Goal: Navigation & Orientation: Find specific page/section

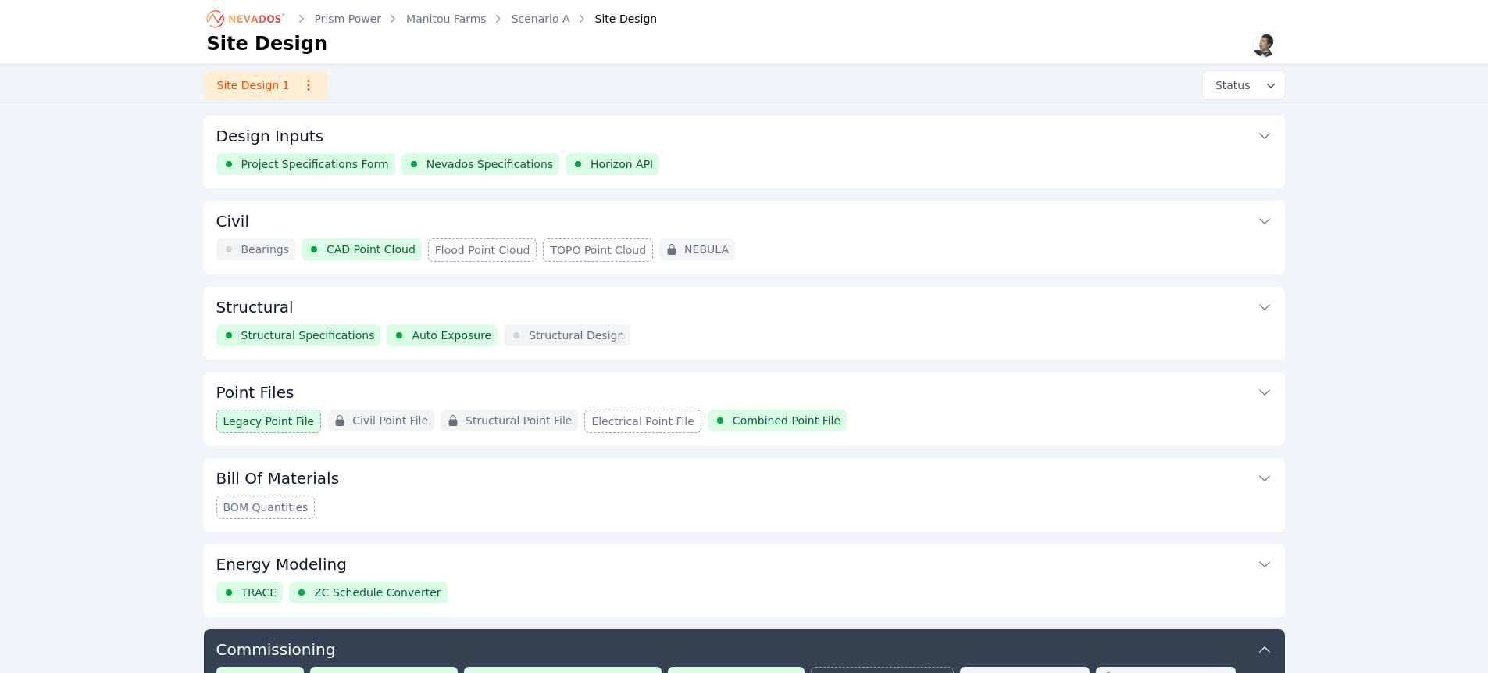
click at [1052, 212] on button "Civil" at bounding box center [744, 219] width 1056 height 37
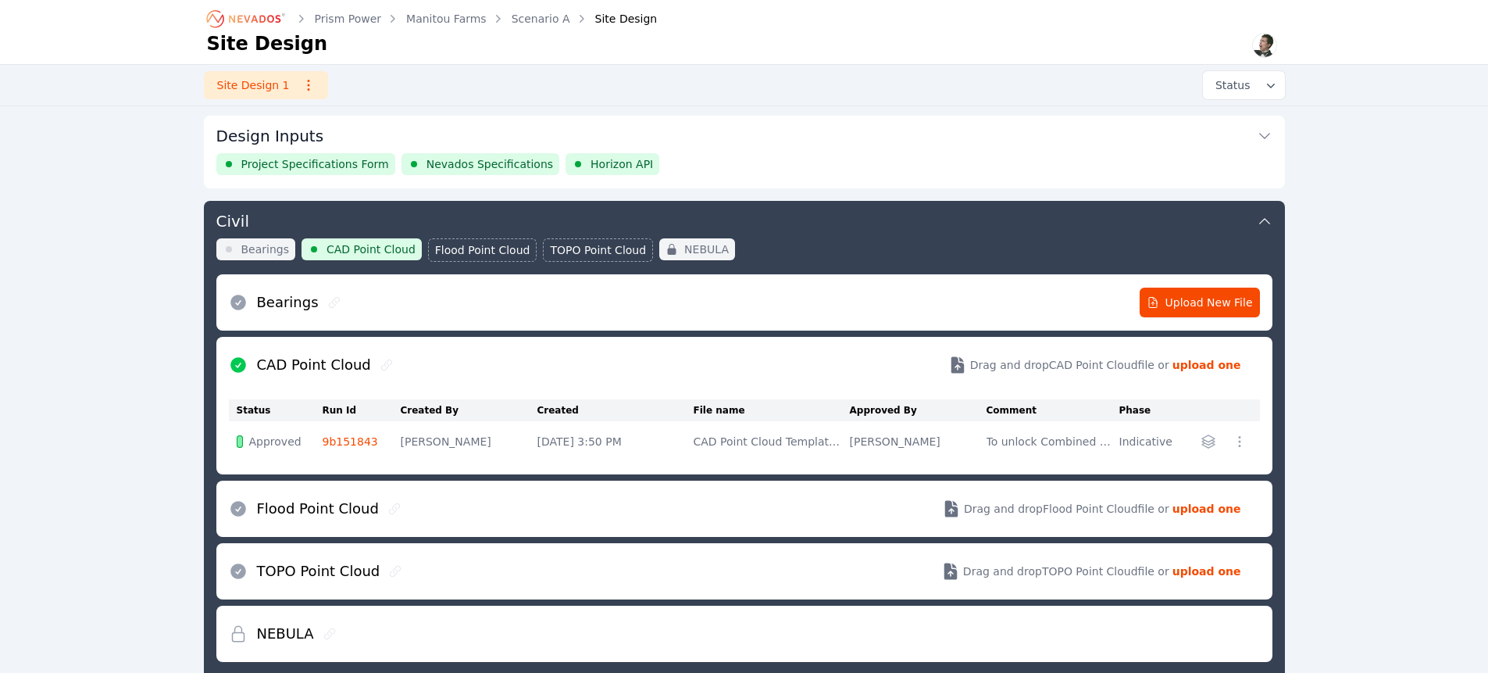
scroll to position [83, 0]
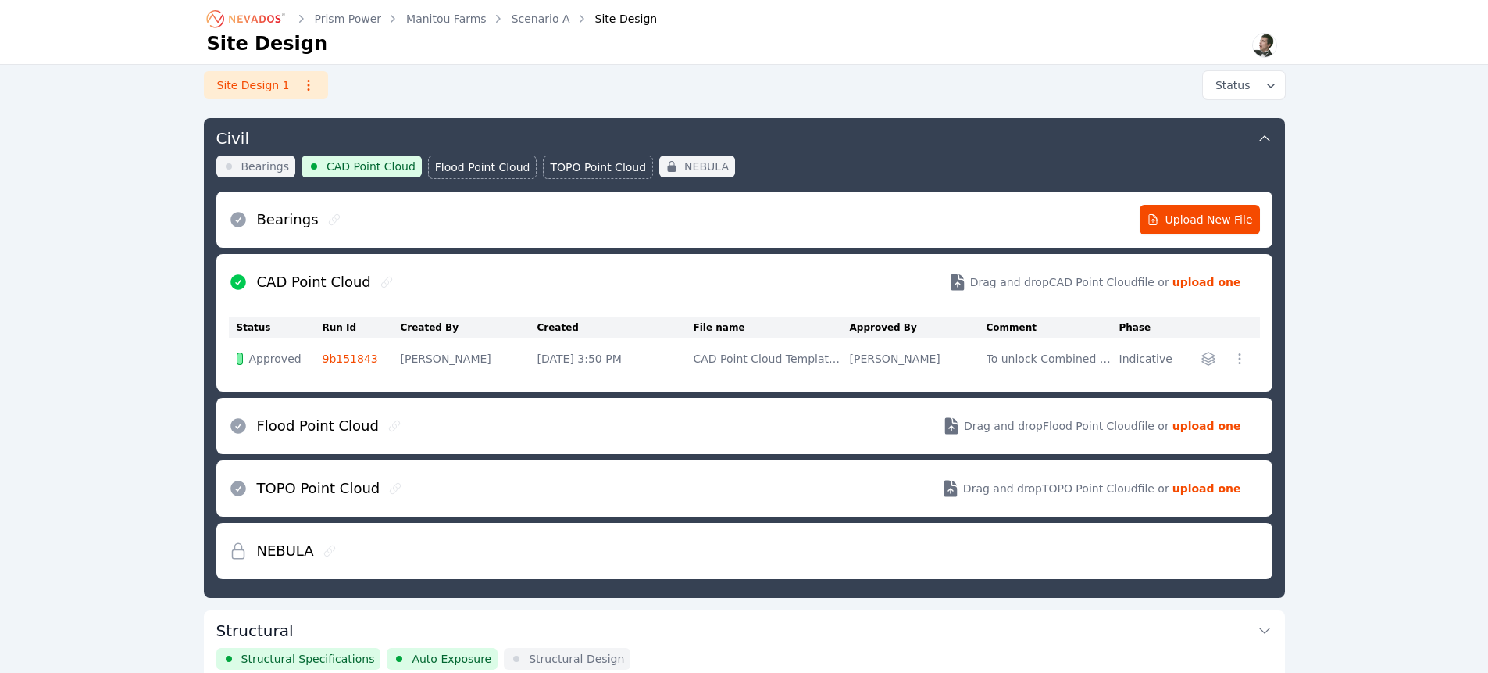
click at [388, 425] on icon at bounding box center [394, 425] width 12 height 12
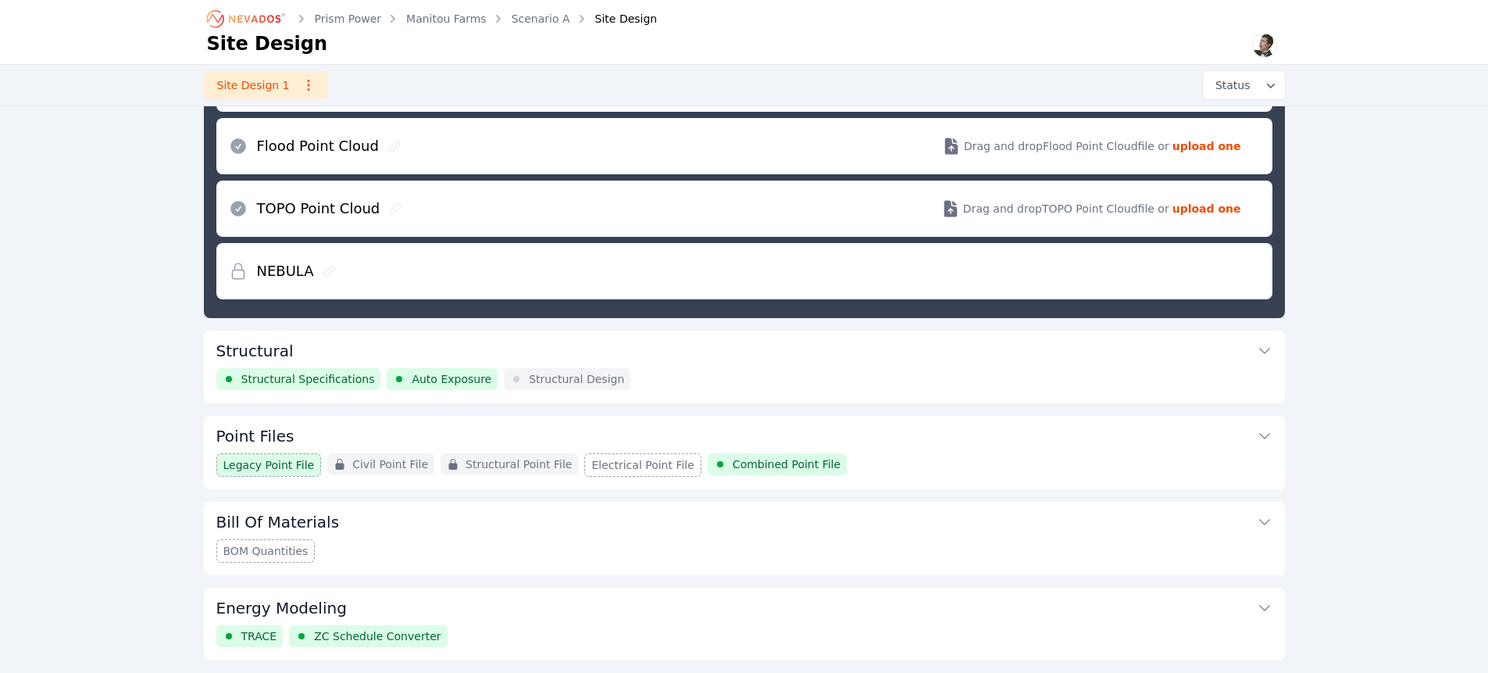
click at [327, 269] on icon at bounding box center [329, 271] width 12 height 12
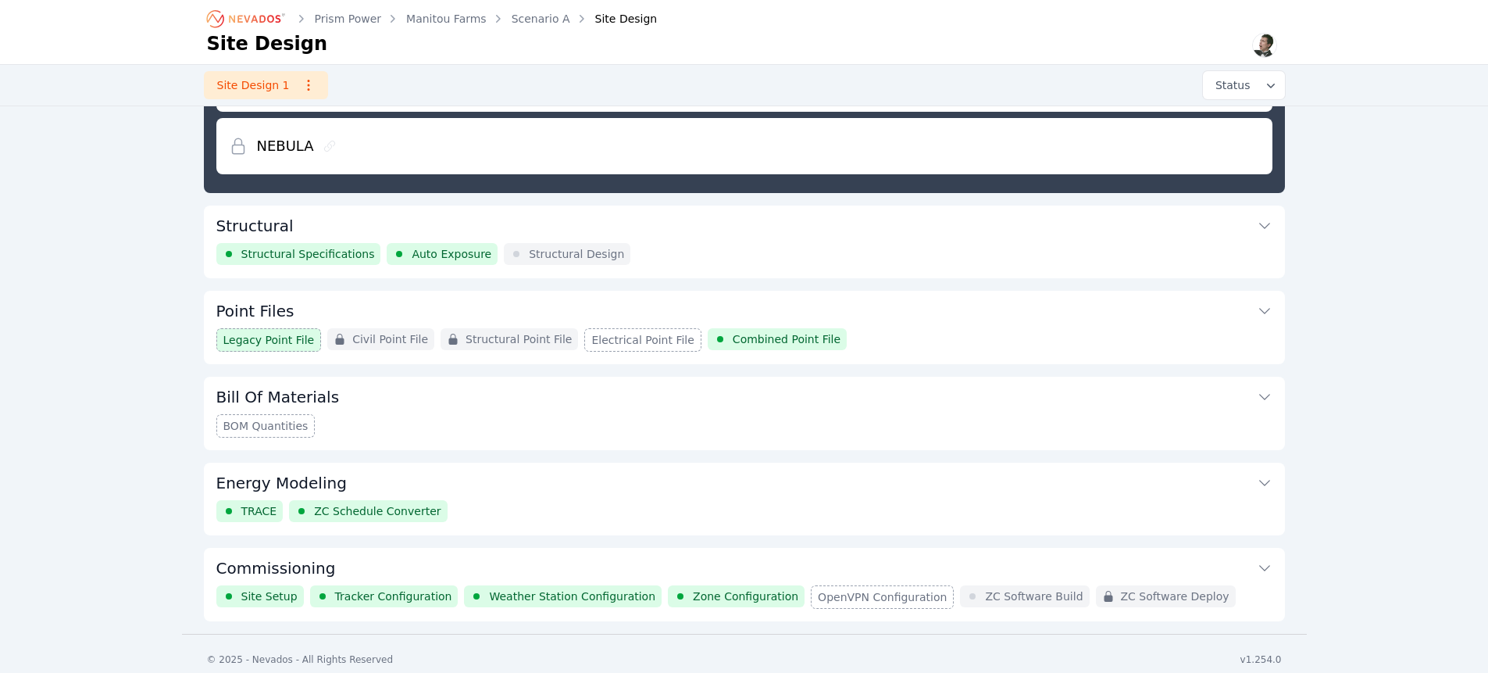
click at [415, 319] on button "Point Files" at bounding box center [744, 309] width 1056 height 37
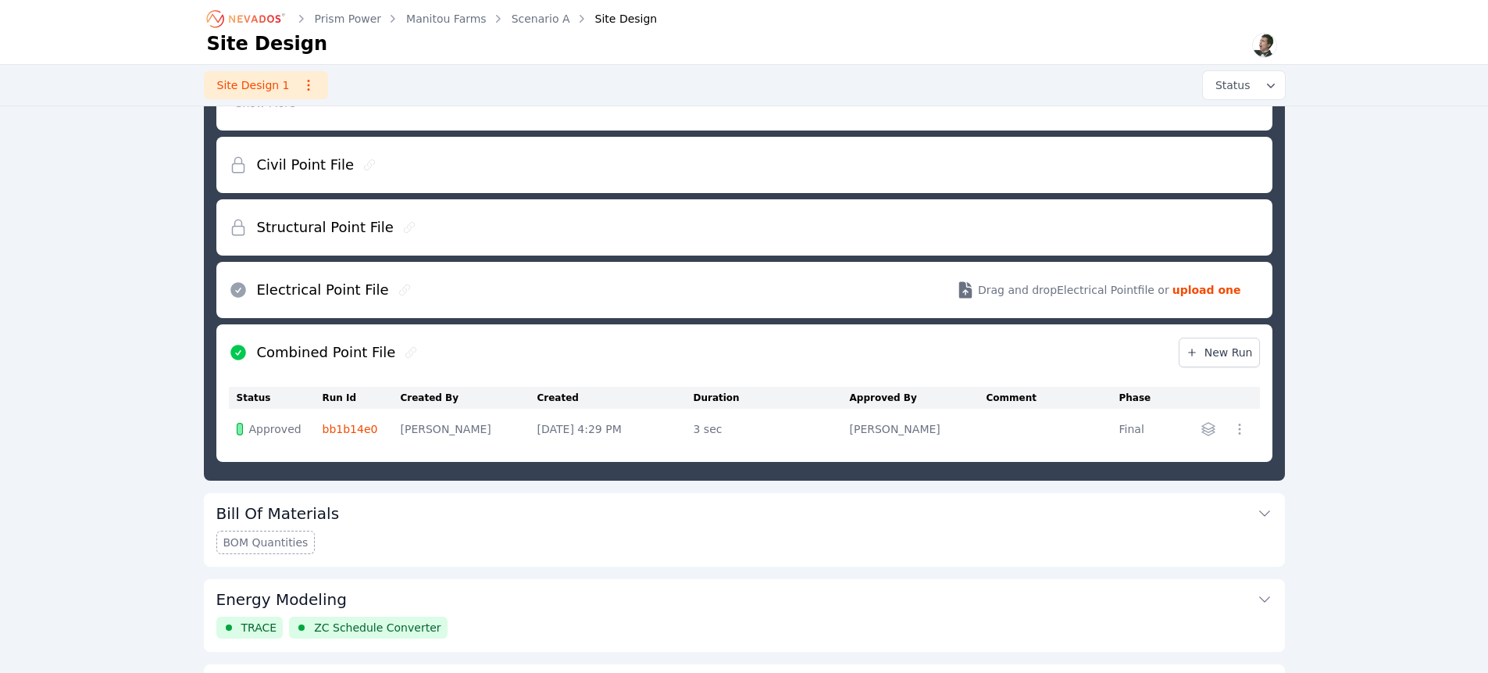
scroll to position [253, 0]
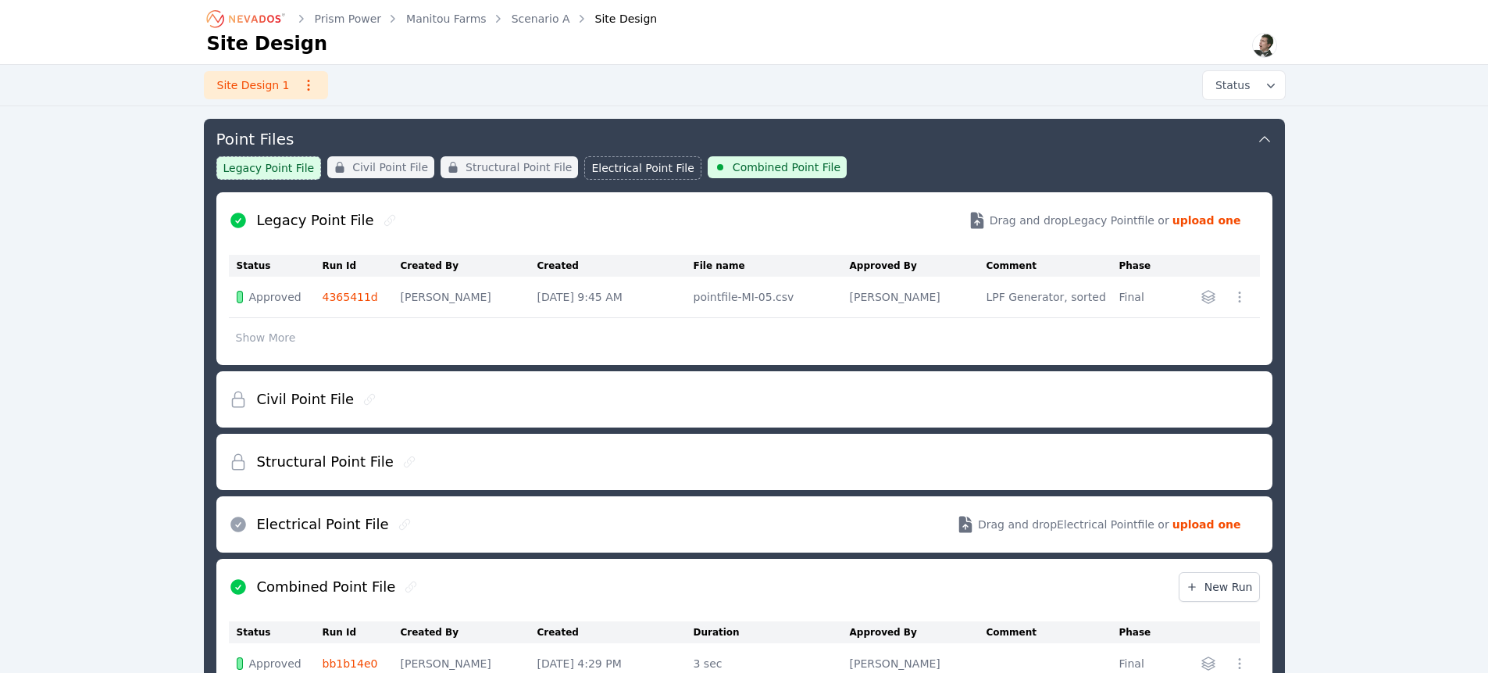
click at [384, 214] on icon at bounding box center [390, 220] width 12 height 12
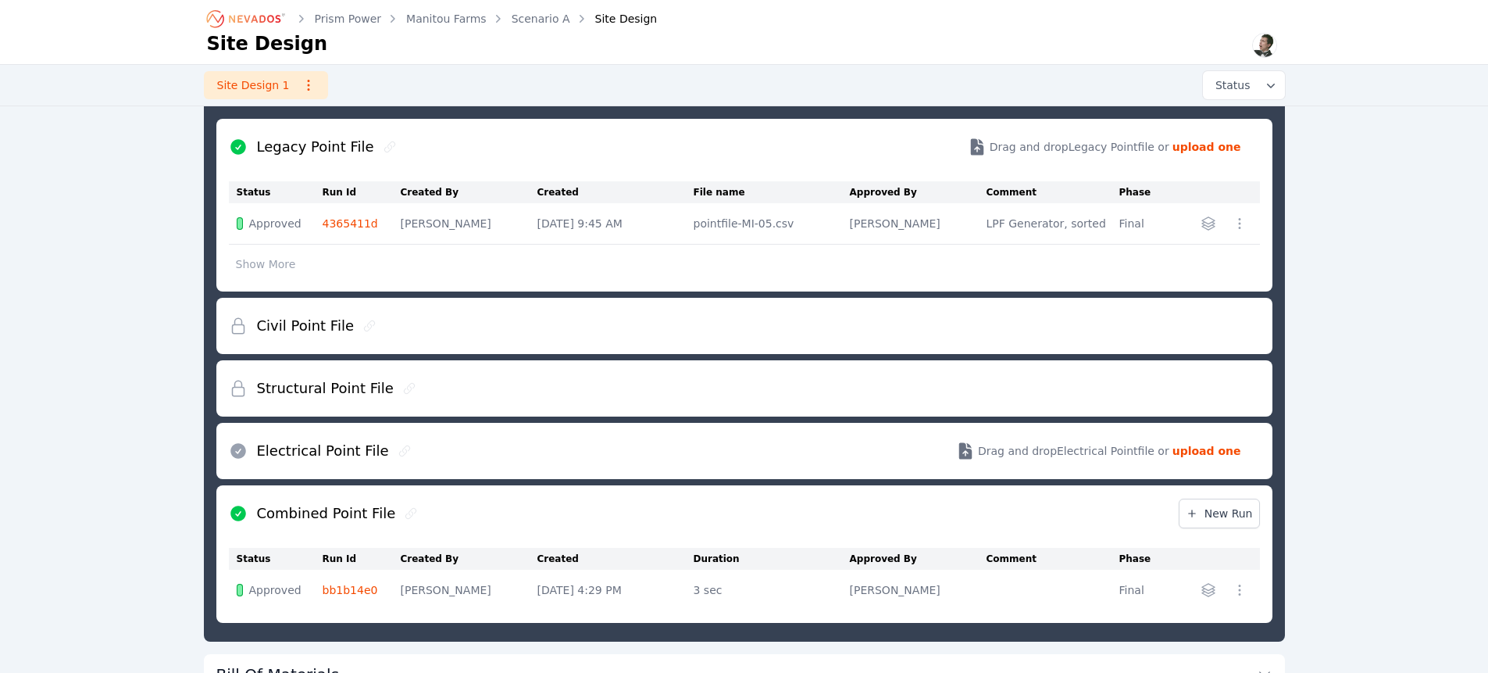
click at [366, 327] on icon at bounding box center [369, 325] width 12 height 12
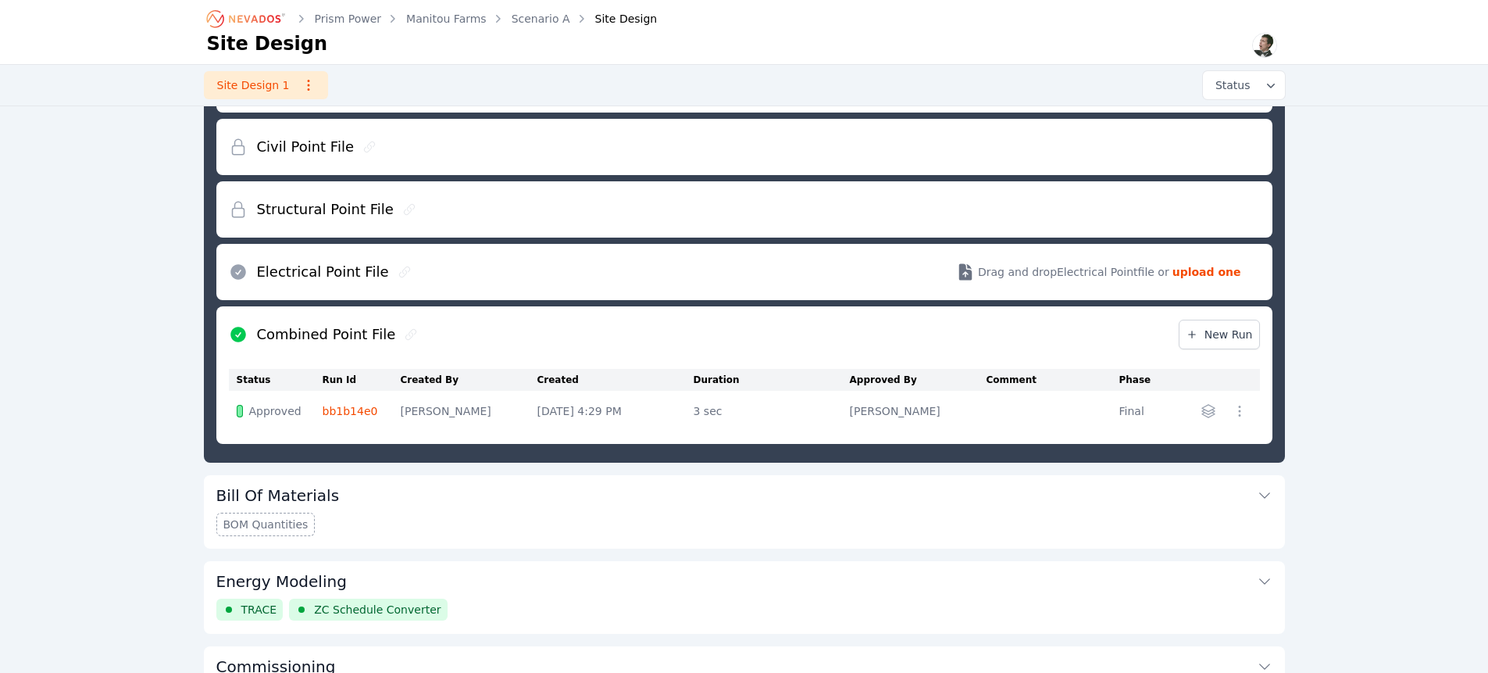
click at [398, 271] on icon at bounding box center [404, 272] width 12 height 12
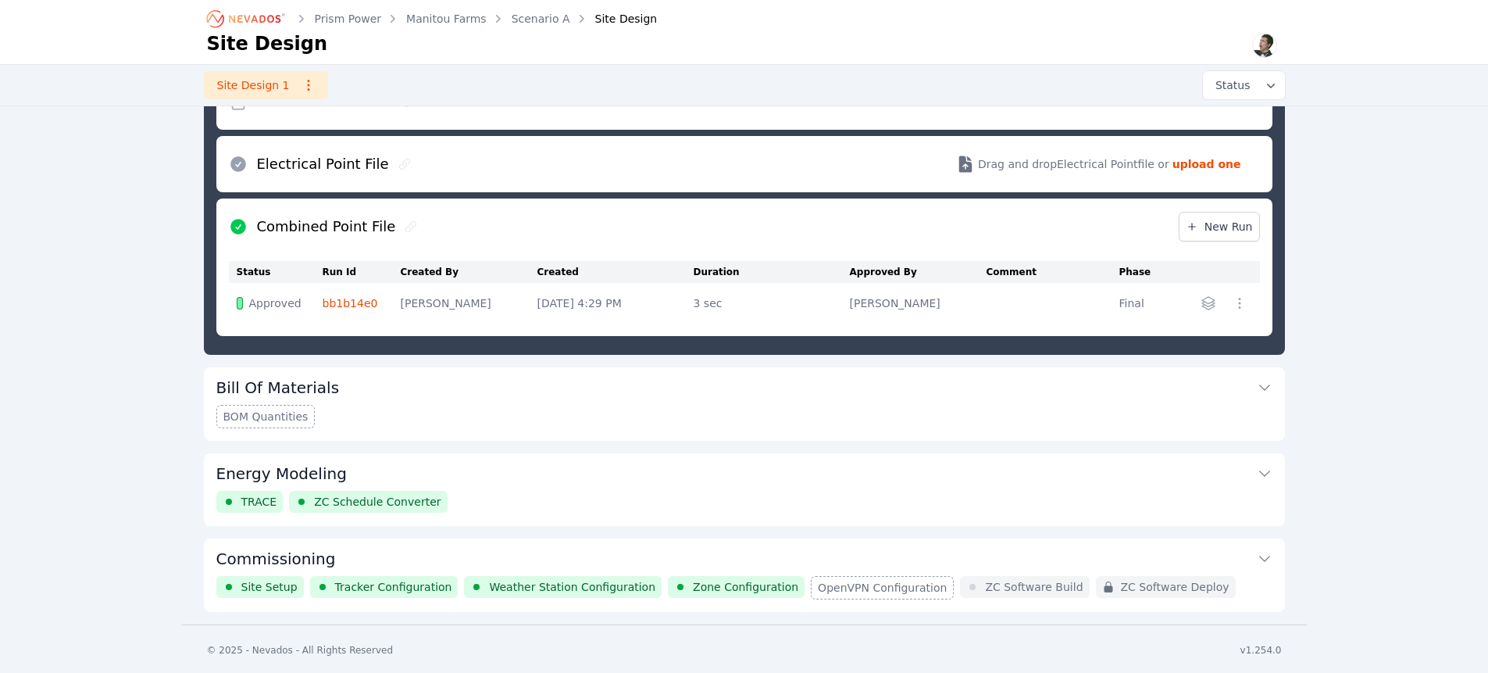
click at [405, 227] on icon at bounding box center [411, 226] width 12 height 12
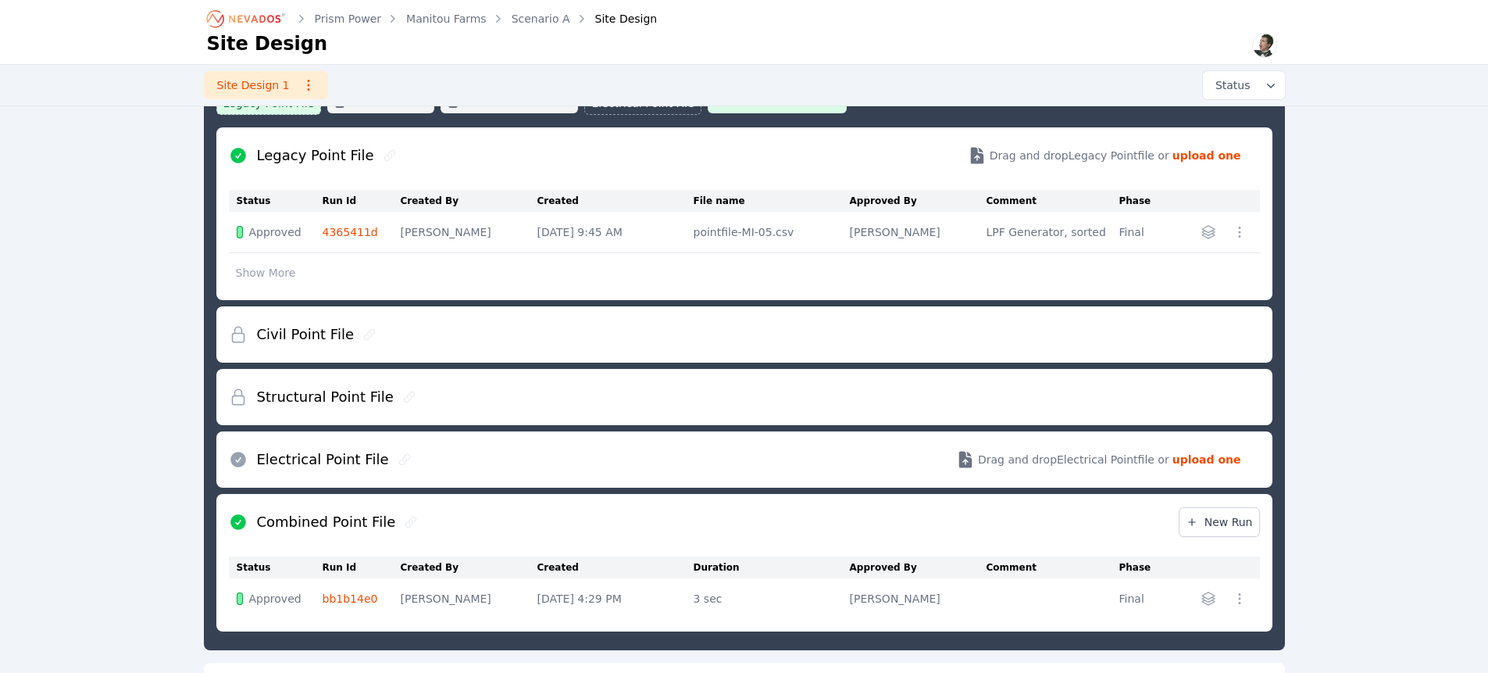
scroll to position [352, 0]
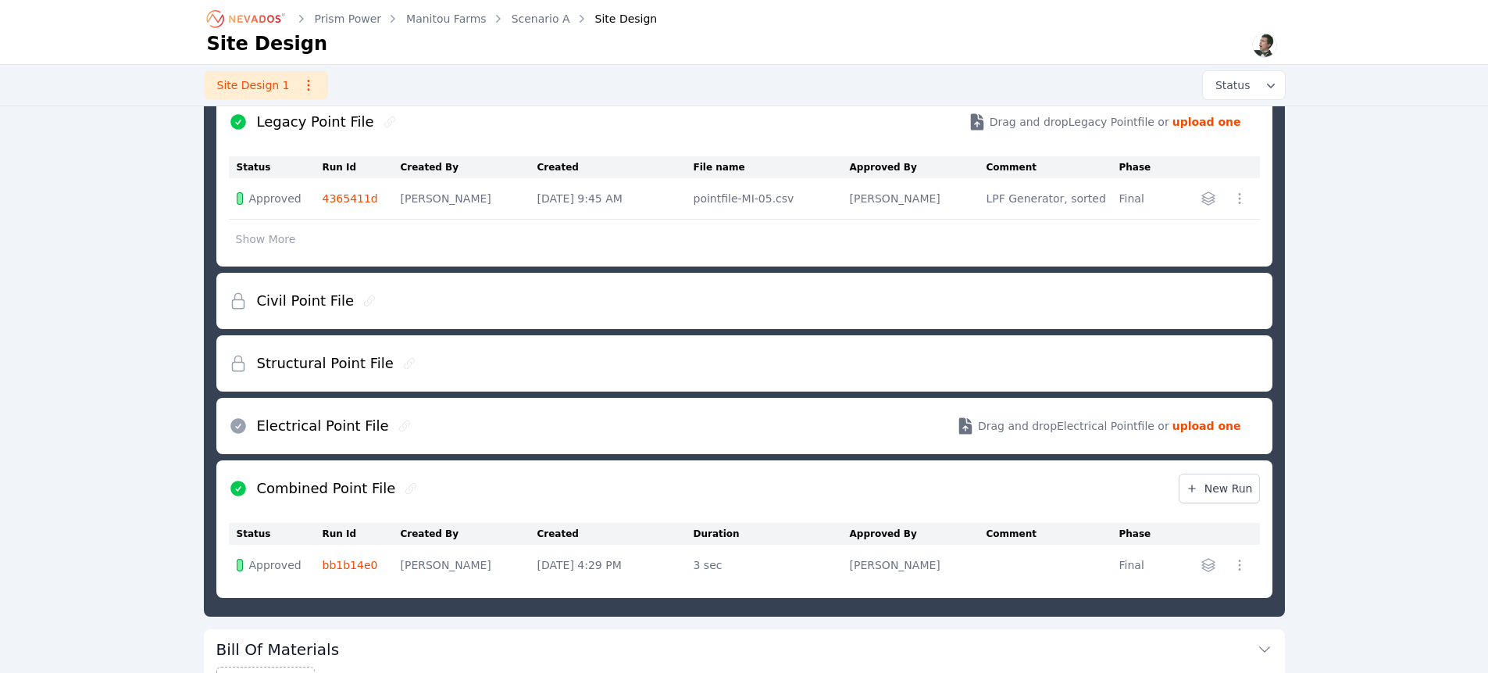
click at [405, 483] on icon at bounding box center [410, 488] width 11 height 11
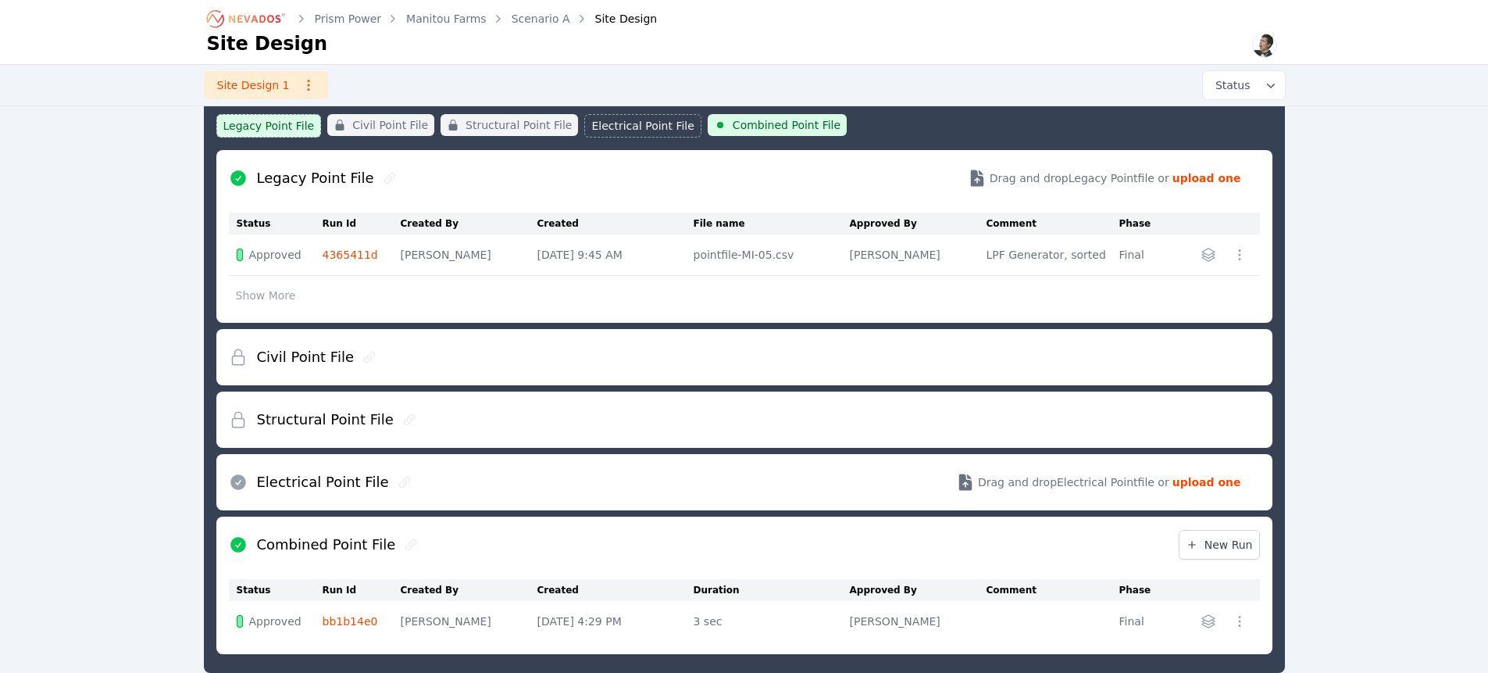
scroll to position [298, 0]
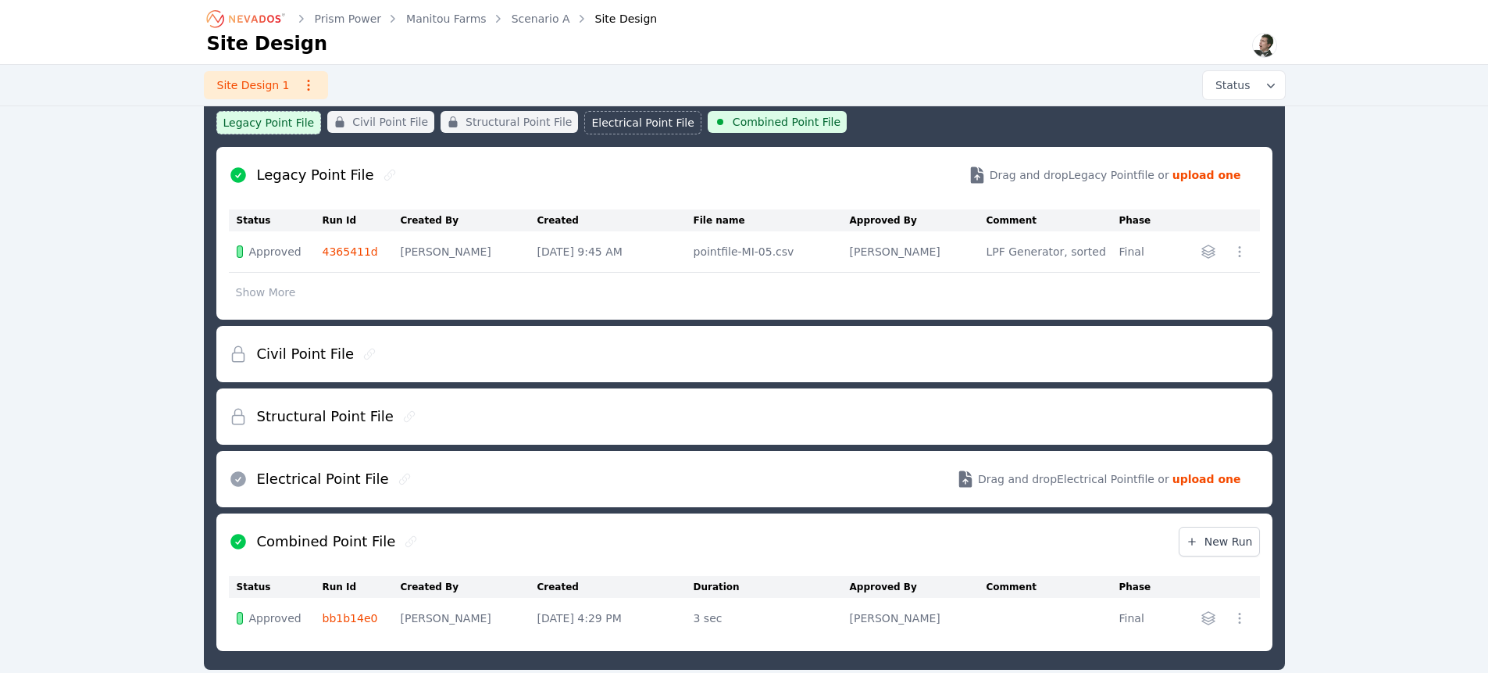
click at [398, 480] on icon at bounding box center [403, 478] width 11 height 11
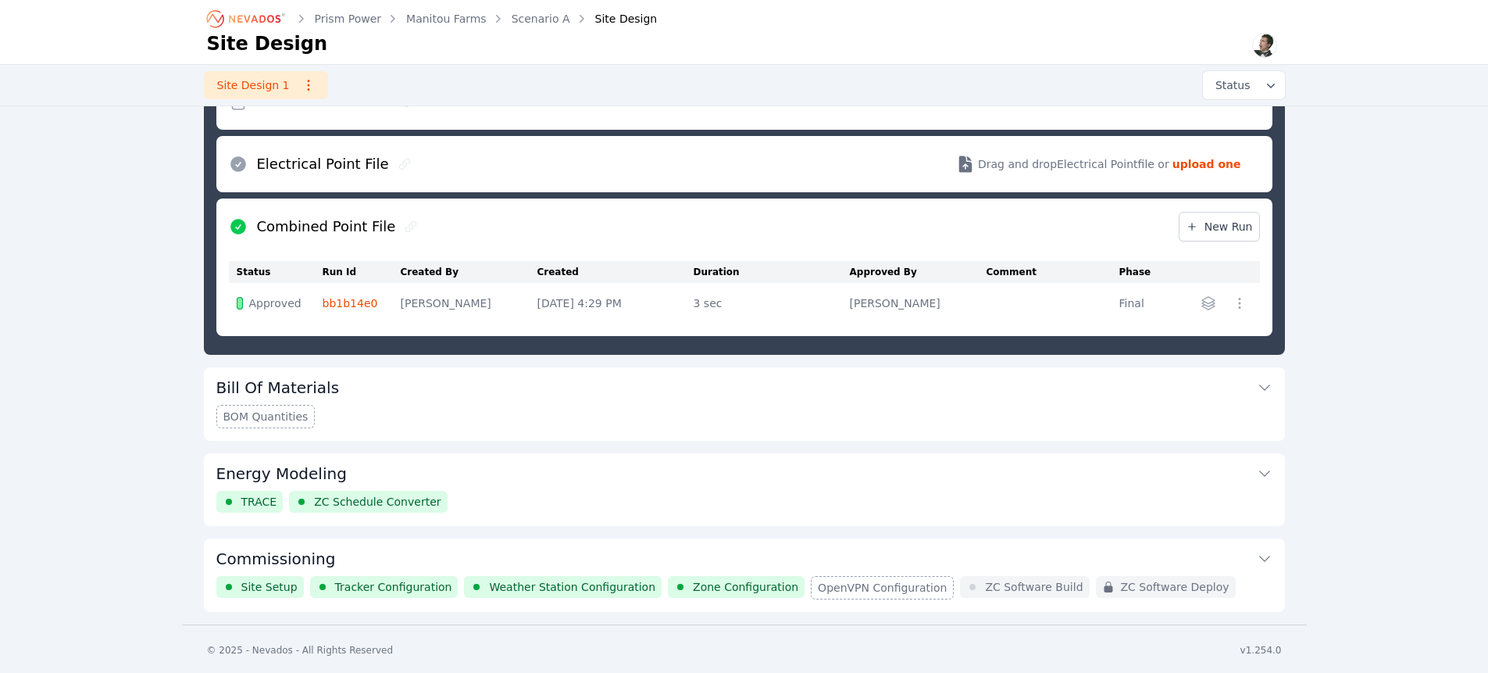
click at [405, 227] on icon at bounding box center [411, 226] width 12 height 12
click at [405, 225] on icon at bounding box center [411, 226] width 12 height 12
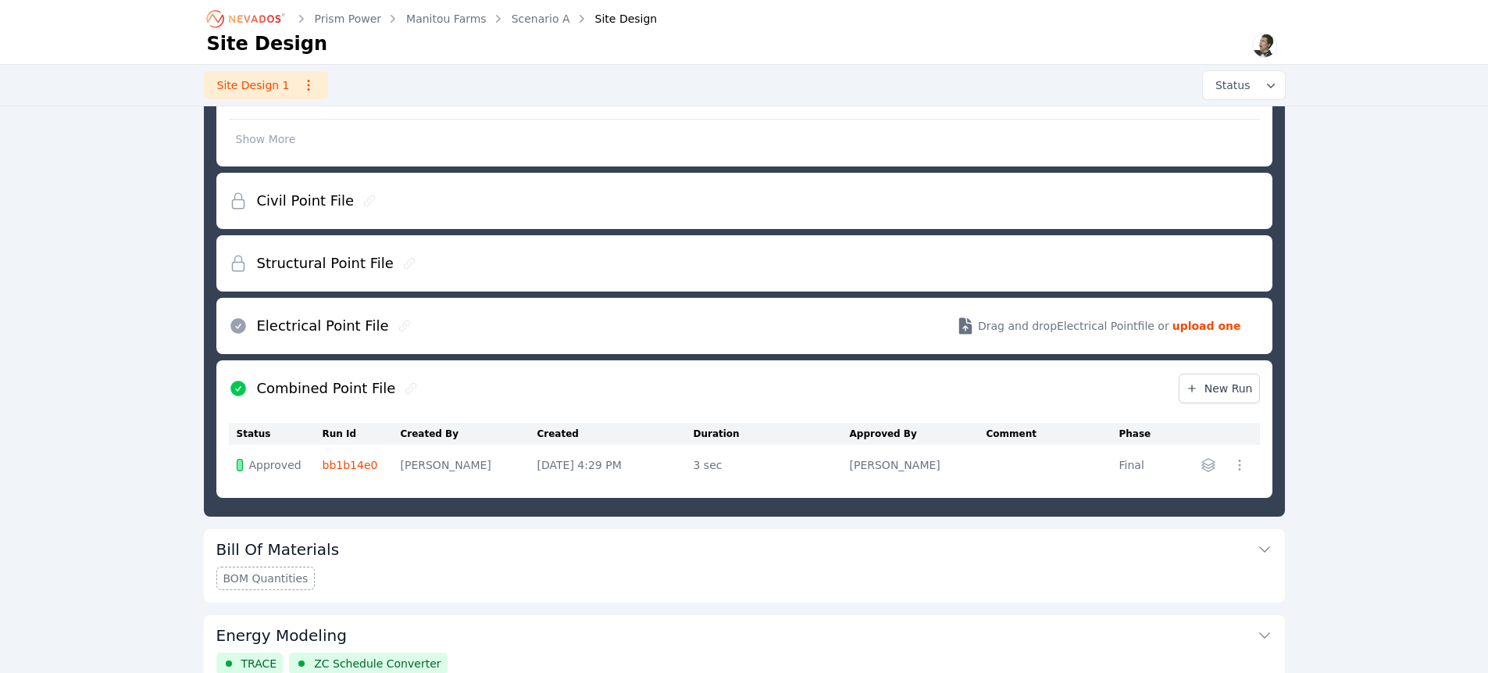
scroll to position [456, 0]
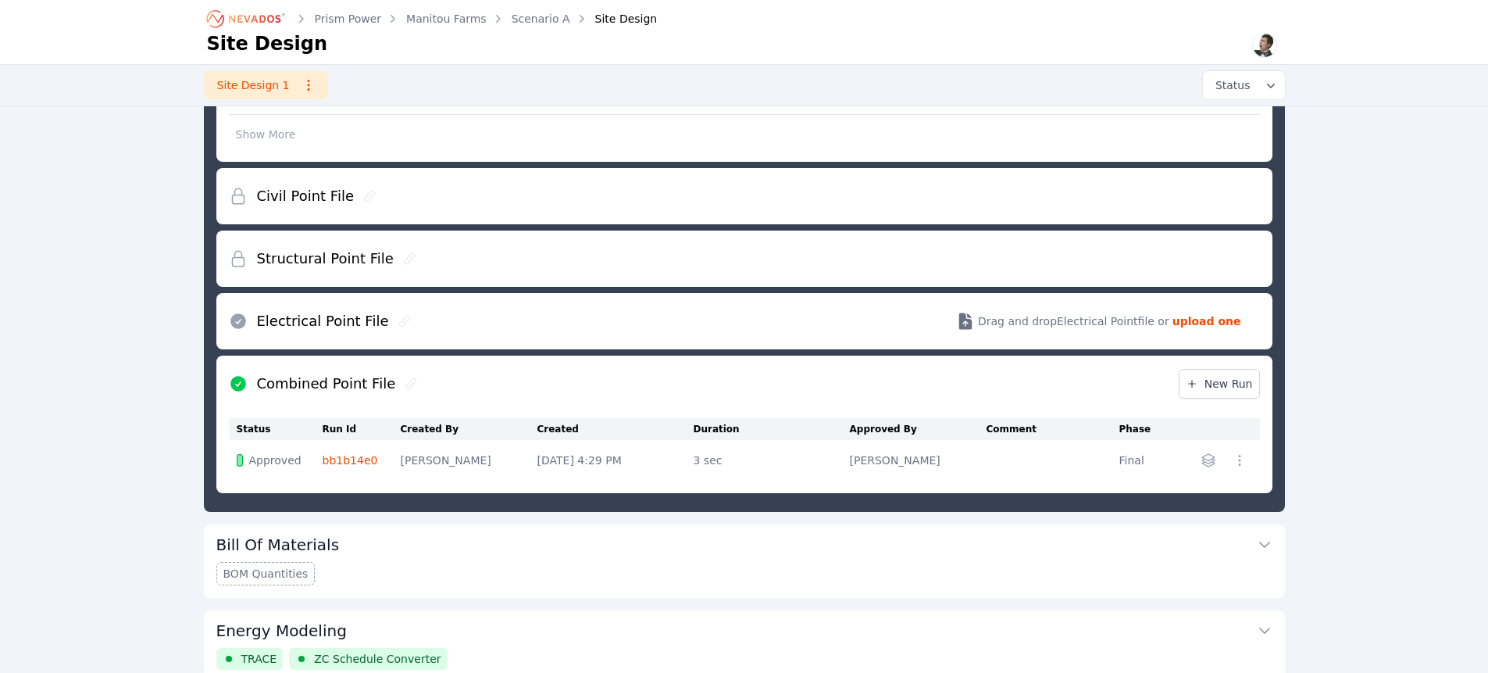
click at [405, 384] on icon at bounding box center [411, 383] width 12 height 12
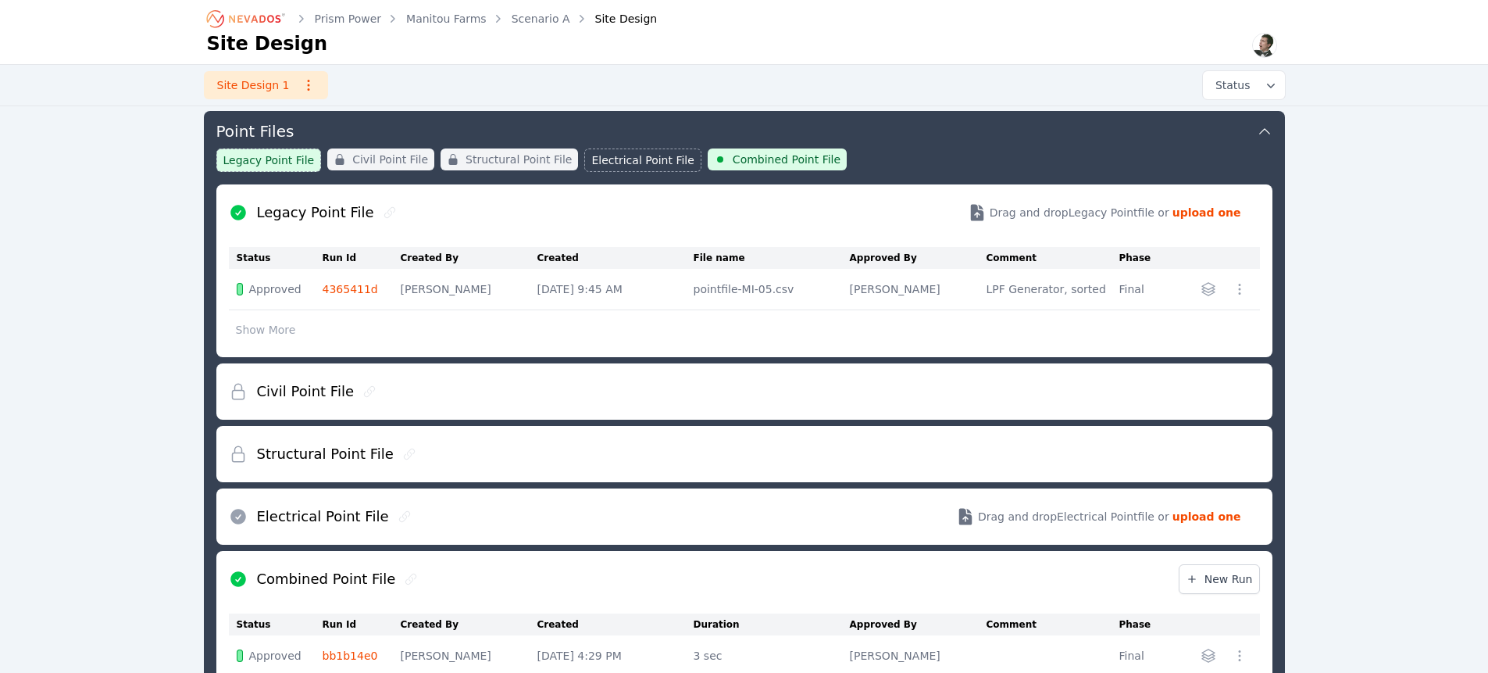
scroll to position [280, 0]
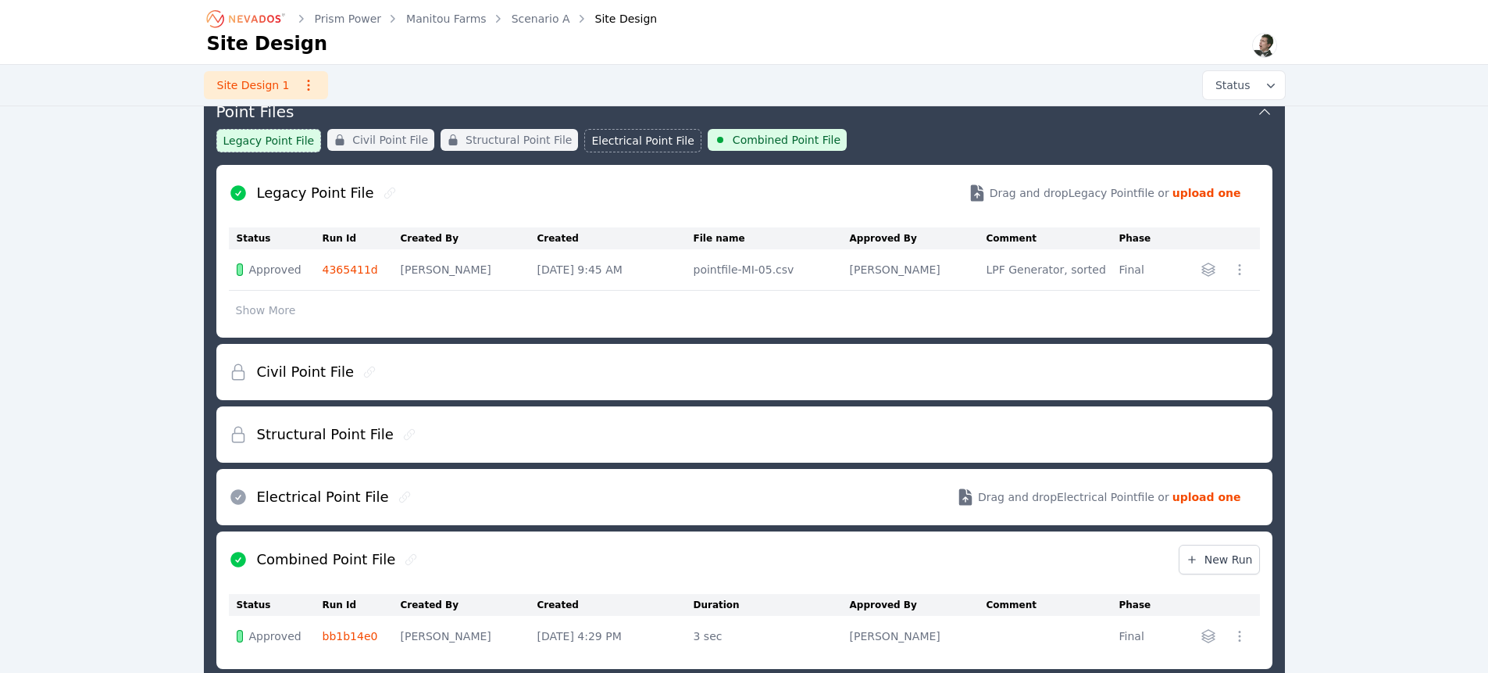
click at [405, 558] on icon at bounding box center [411, 559] width 12 height 12
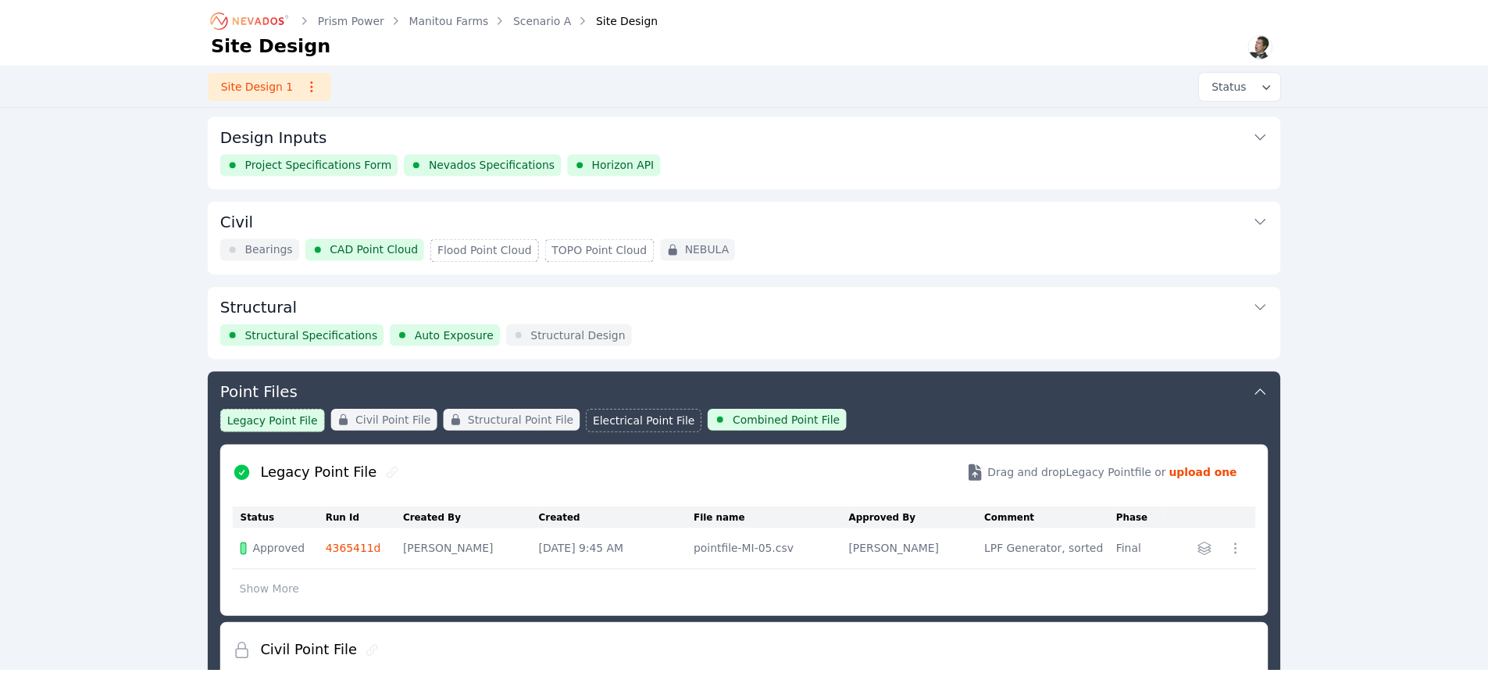
scroll to position [613, 0]
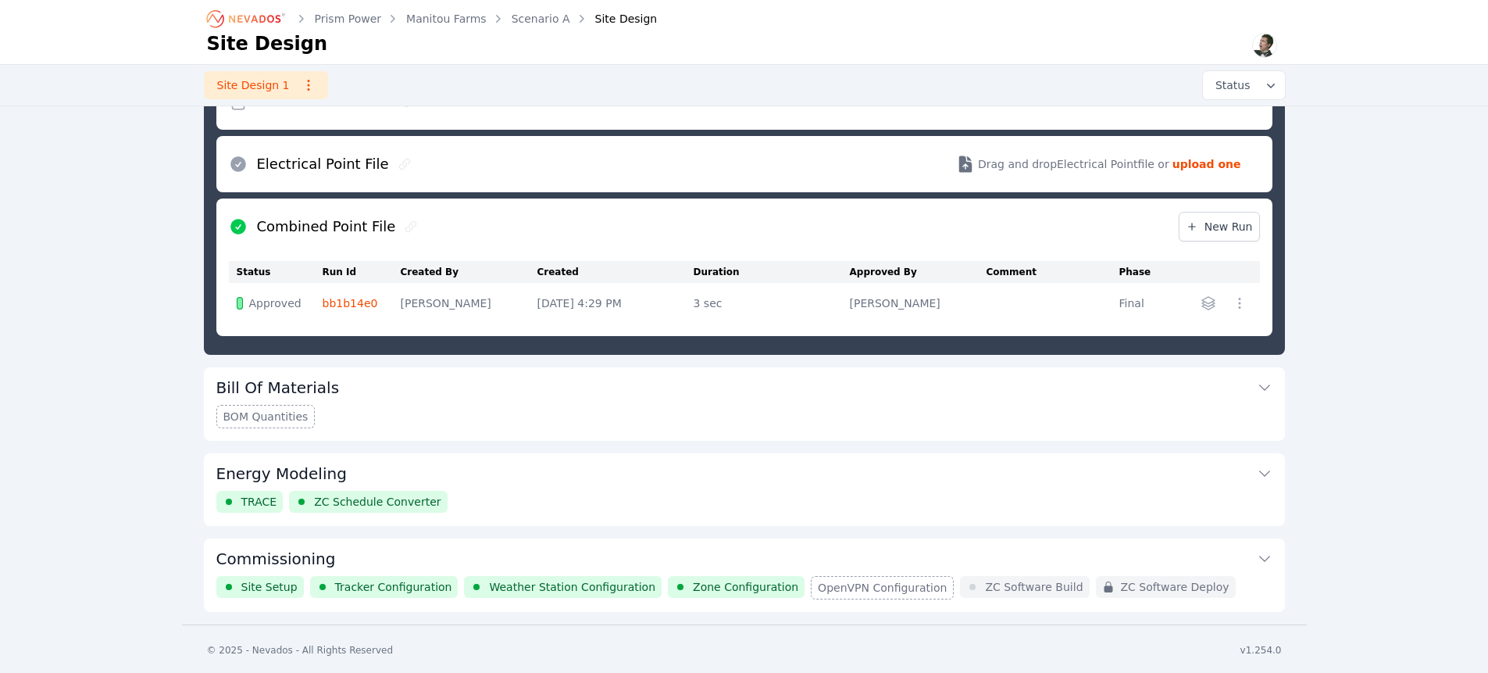
click at [405, 227] on icon at bounding box center [411, 226] width 12 height 12
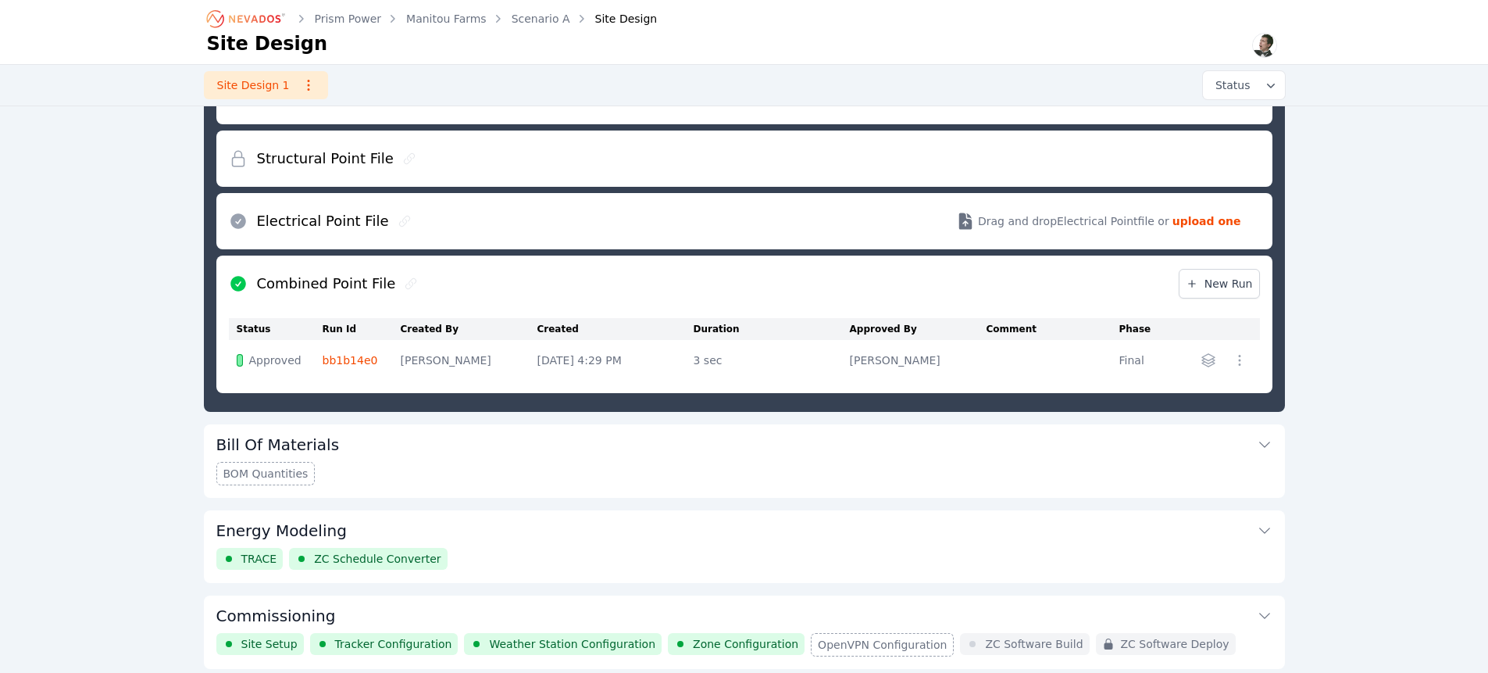
scroll to position [559, 0]
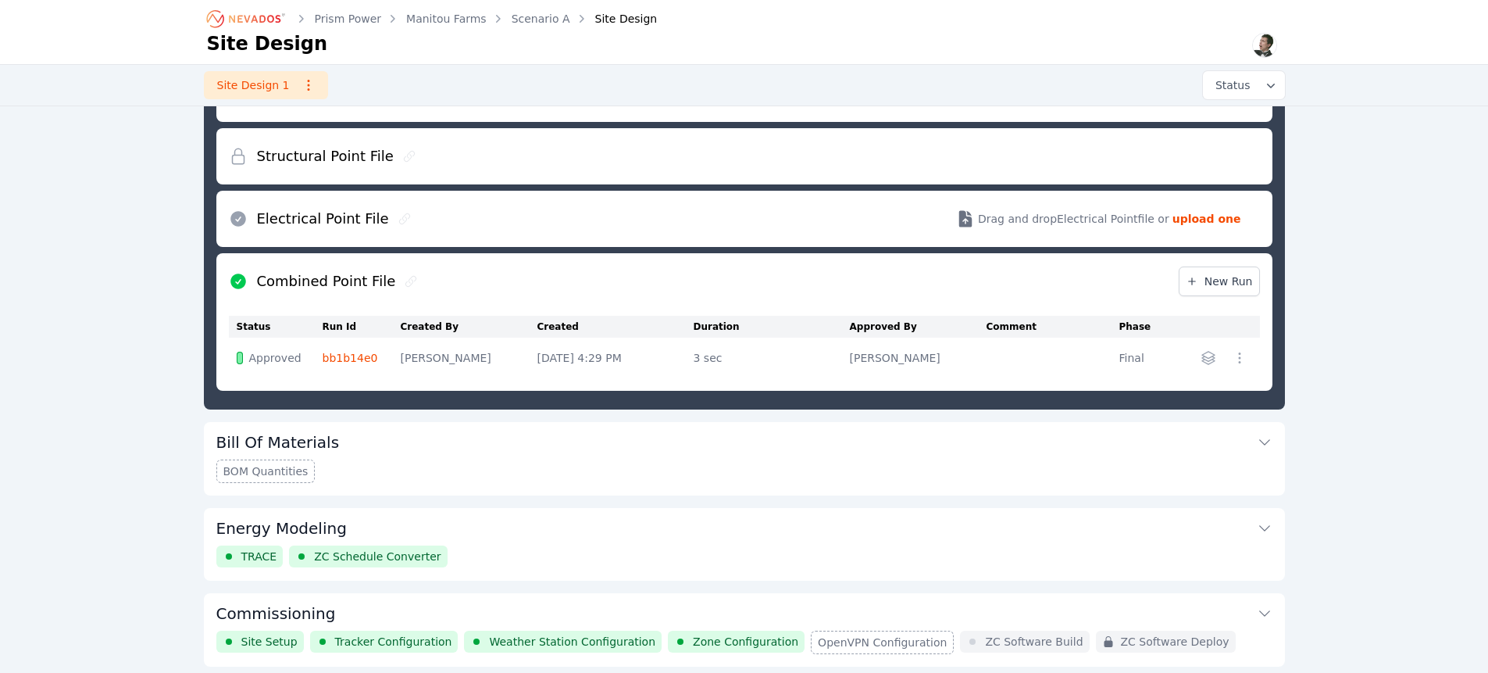
click at [405, 277] on icon at bounding box center [410, 281] width 11 height 11
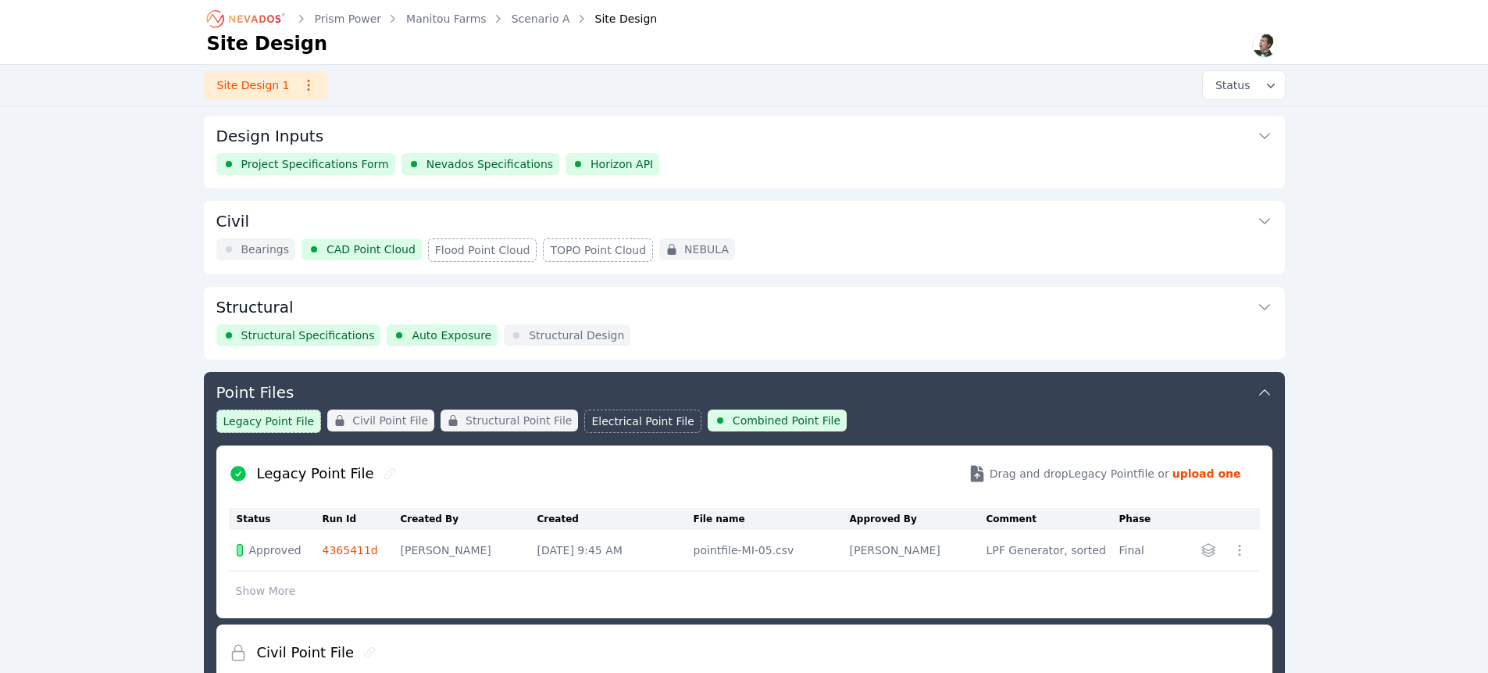
click at [385, 473] on icon at bounding box center [390, 473] width 12 height 12
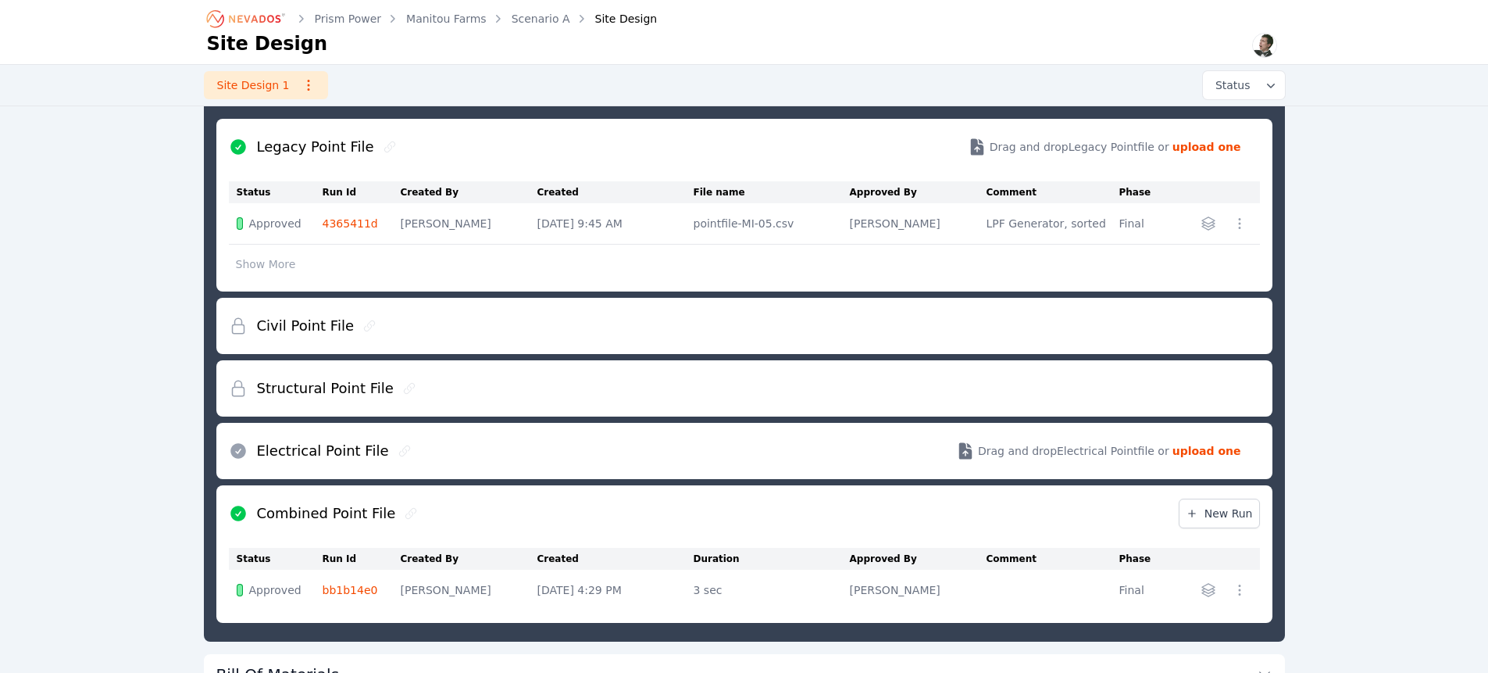
click at [405, 510] on icon at bounding box center [411, 513] width 12 height 12
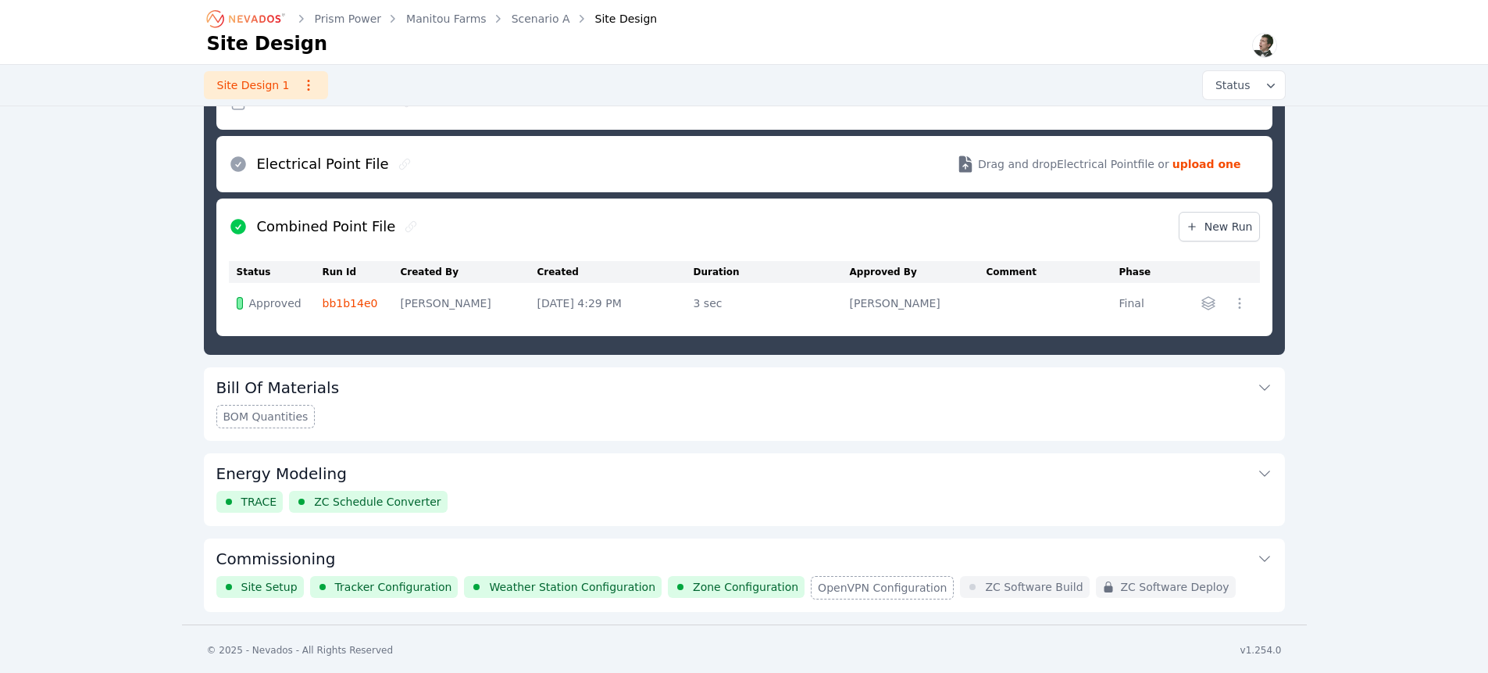
click at [398, 162] on icon at bounding box center [404, 164] width 12 height 12
click at [398, 161] on icon at bounding box center [404, 164] width 12 height 12
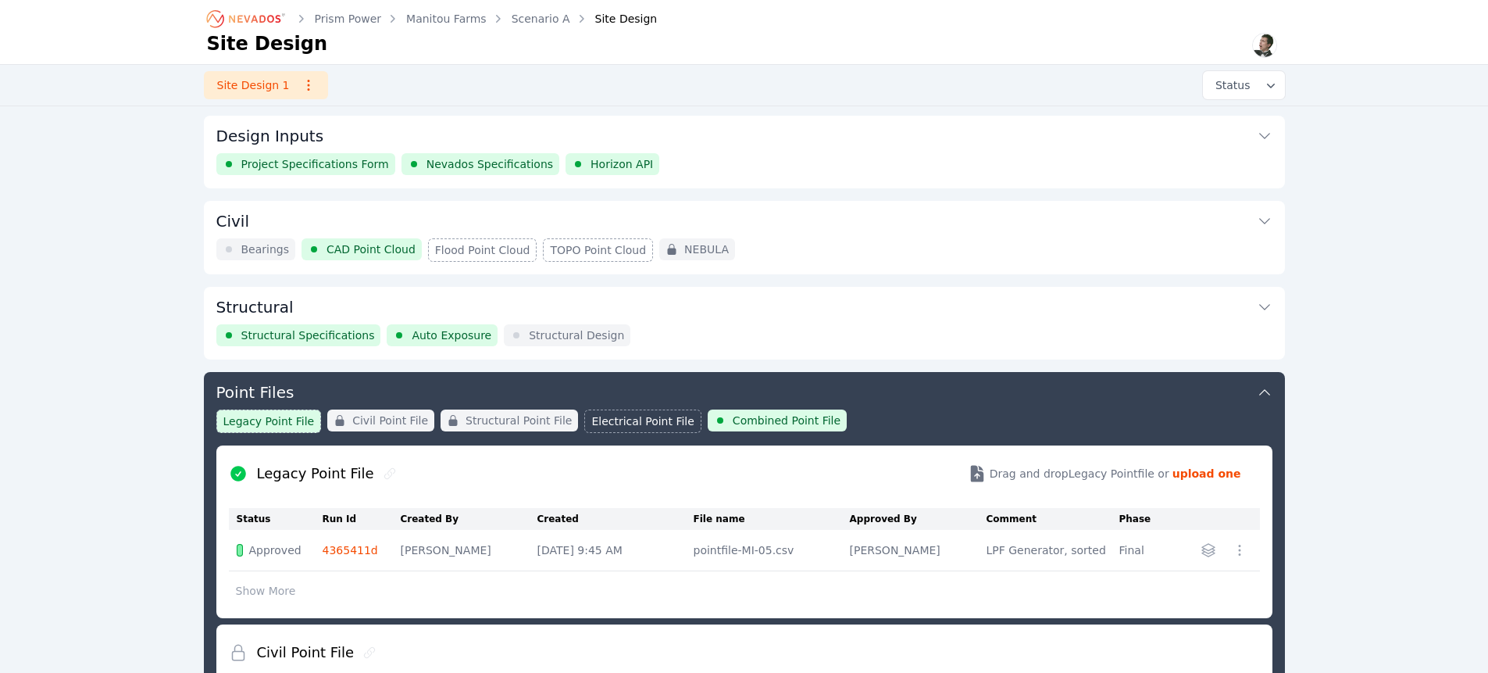
click at [387, 471] on link at bounding box center [389, 473] width 31 height 12
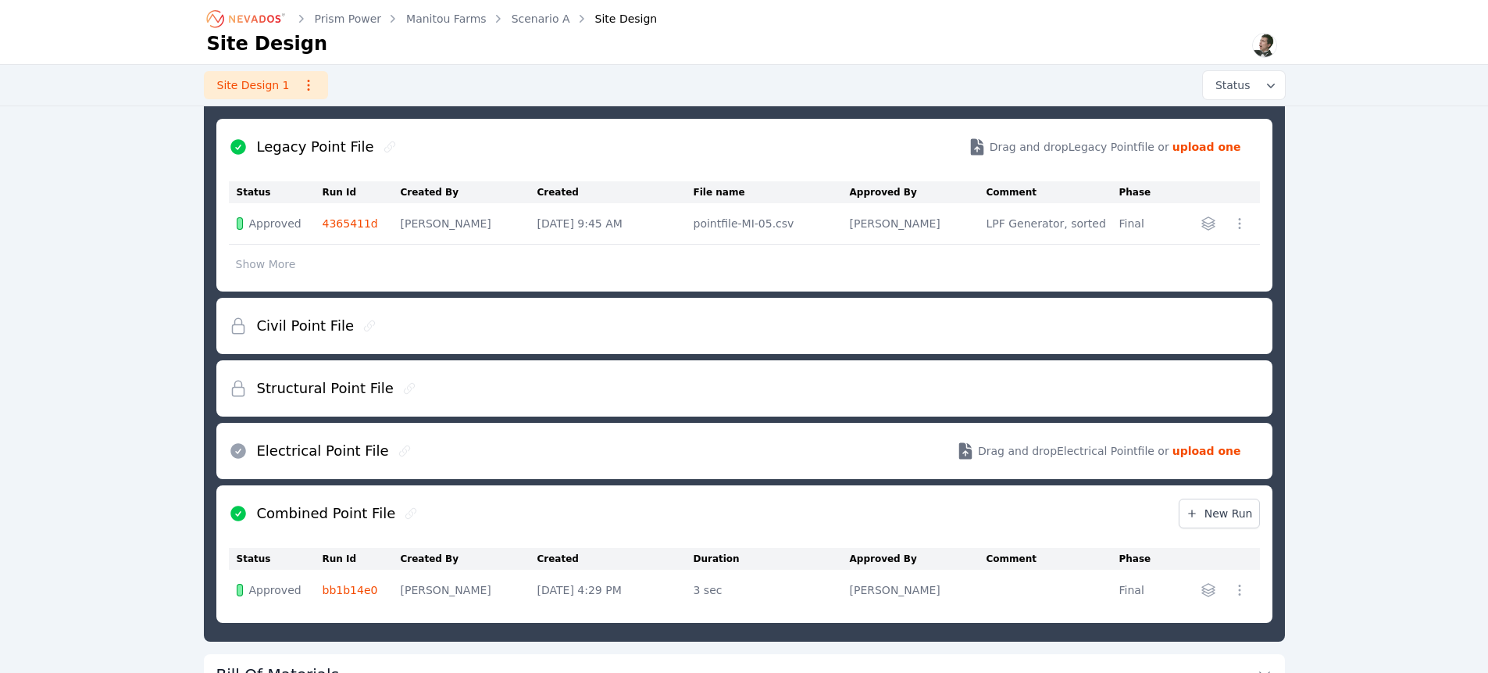
click at [404, 384] on icon at bounding box center [409, 388] width 12 height 12
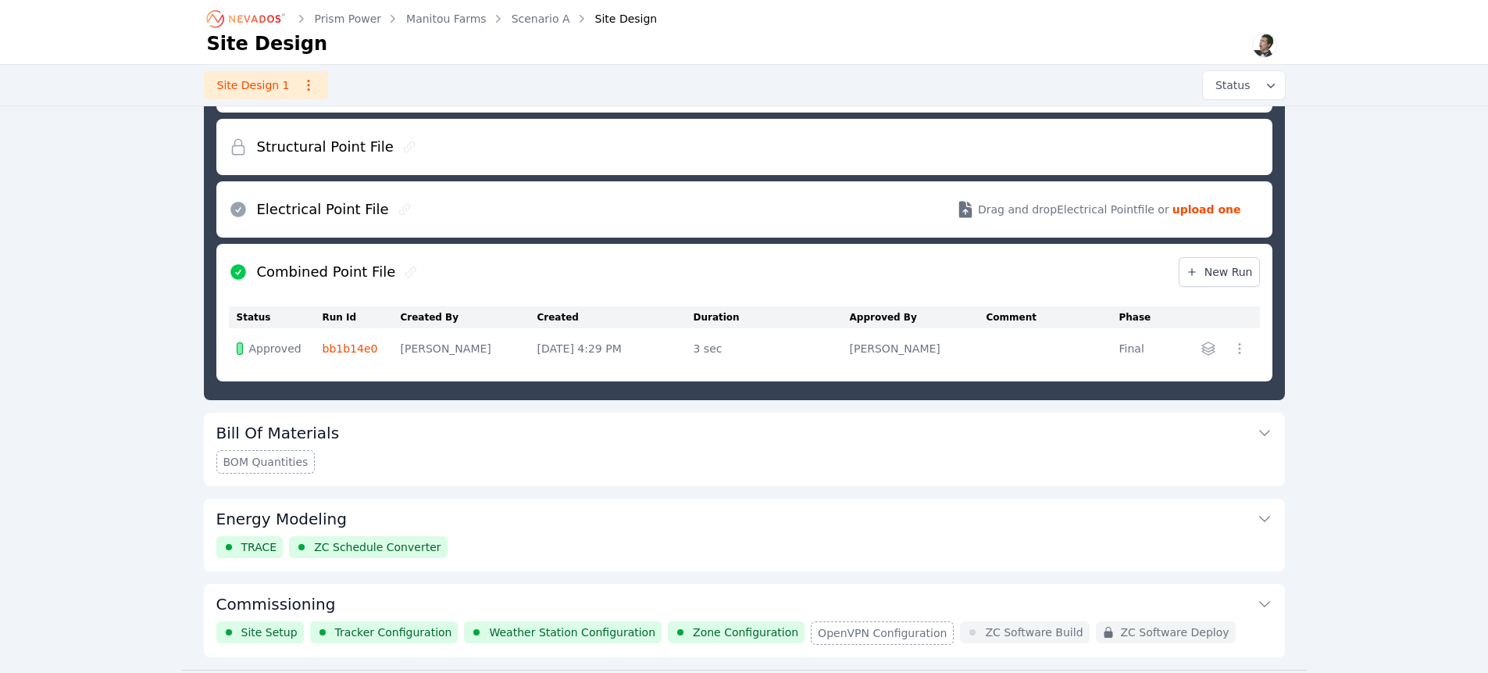
click at [117, 177] on div "Prism Power Manitou Farms Scenario A Site Design Site Design Site Design 1 Stat…" at bounding box center [744, 50] width 1488 height 1237
click at [405, 274] on icon at bounding box center [411, 272] width 12 height 12
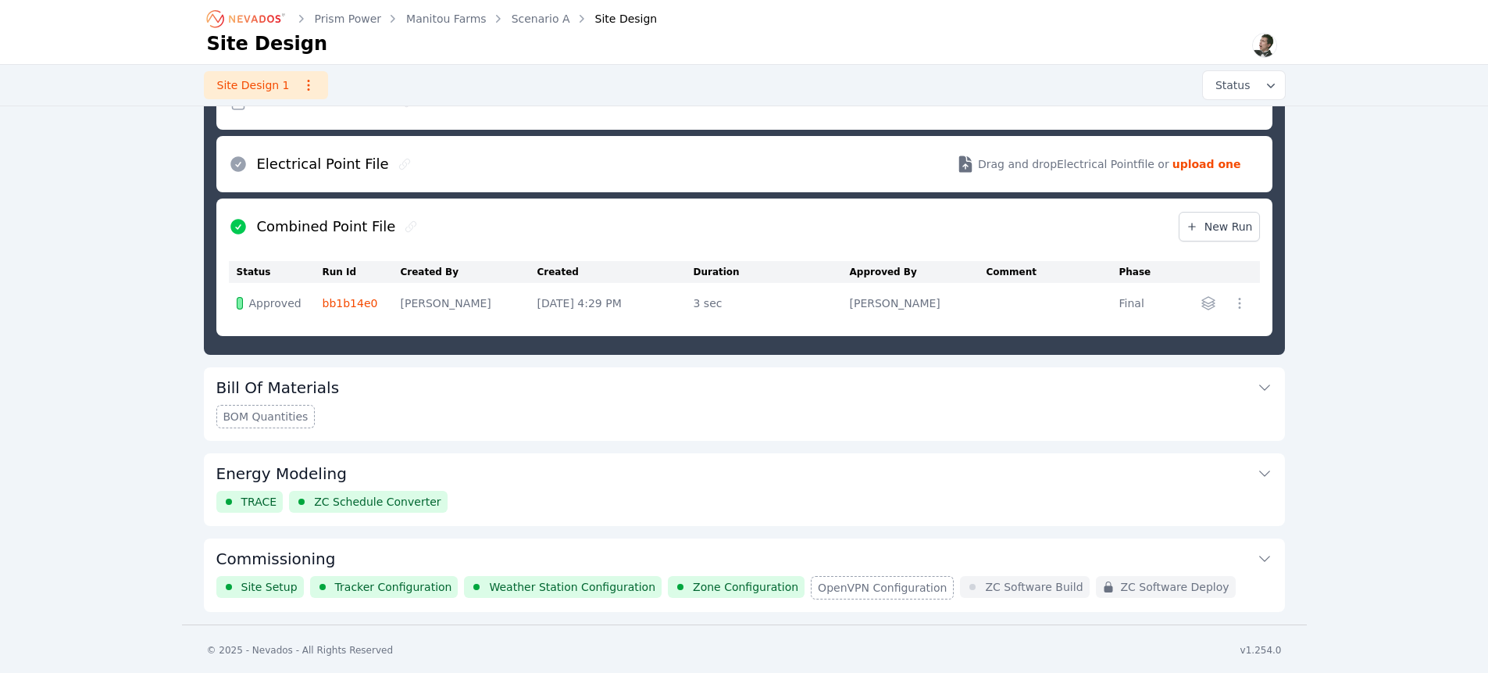
click at [405, 230] on icon at bounding box center [411, 226] width 12 height 12
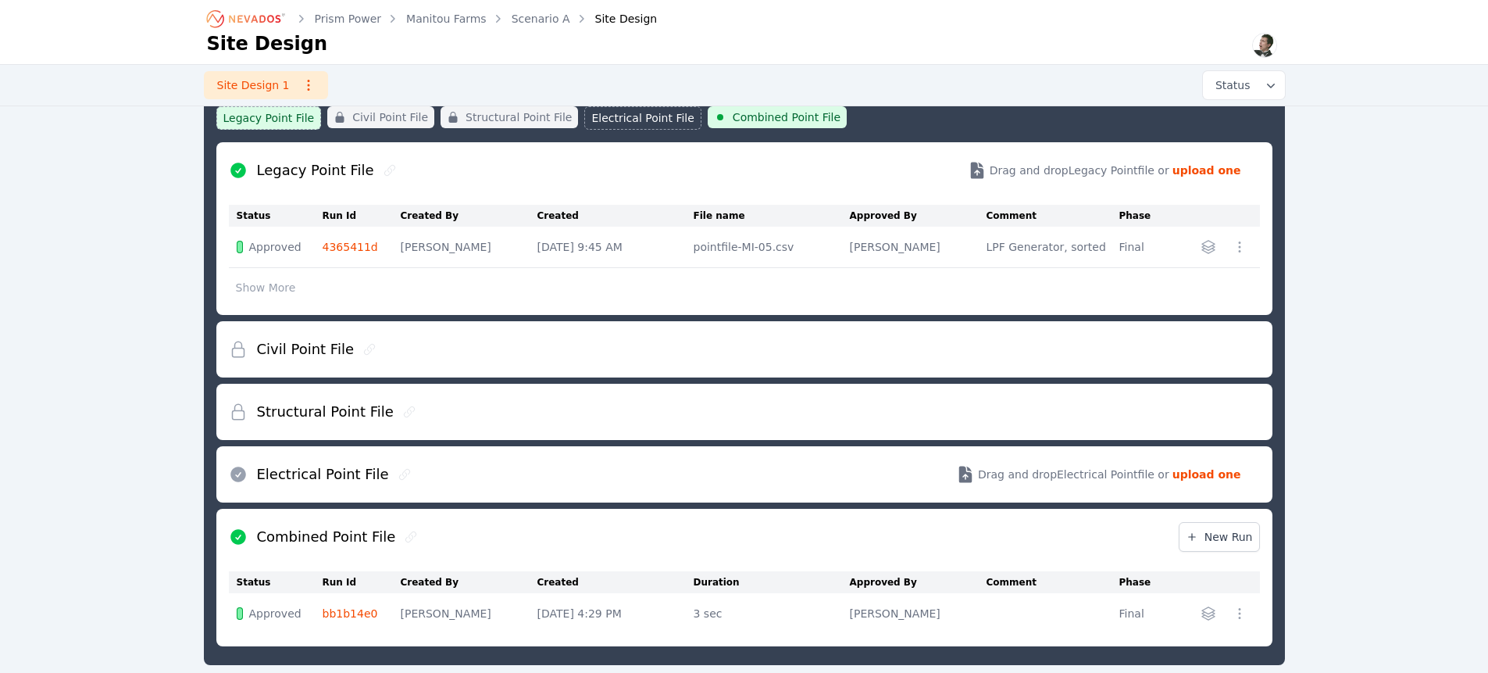
scroll to position [307, 0]
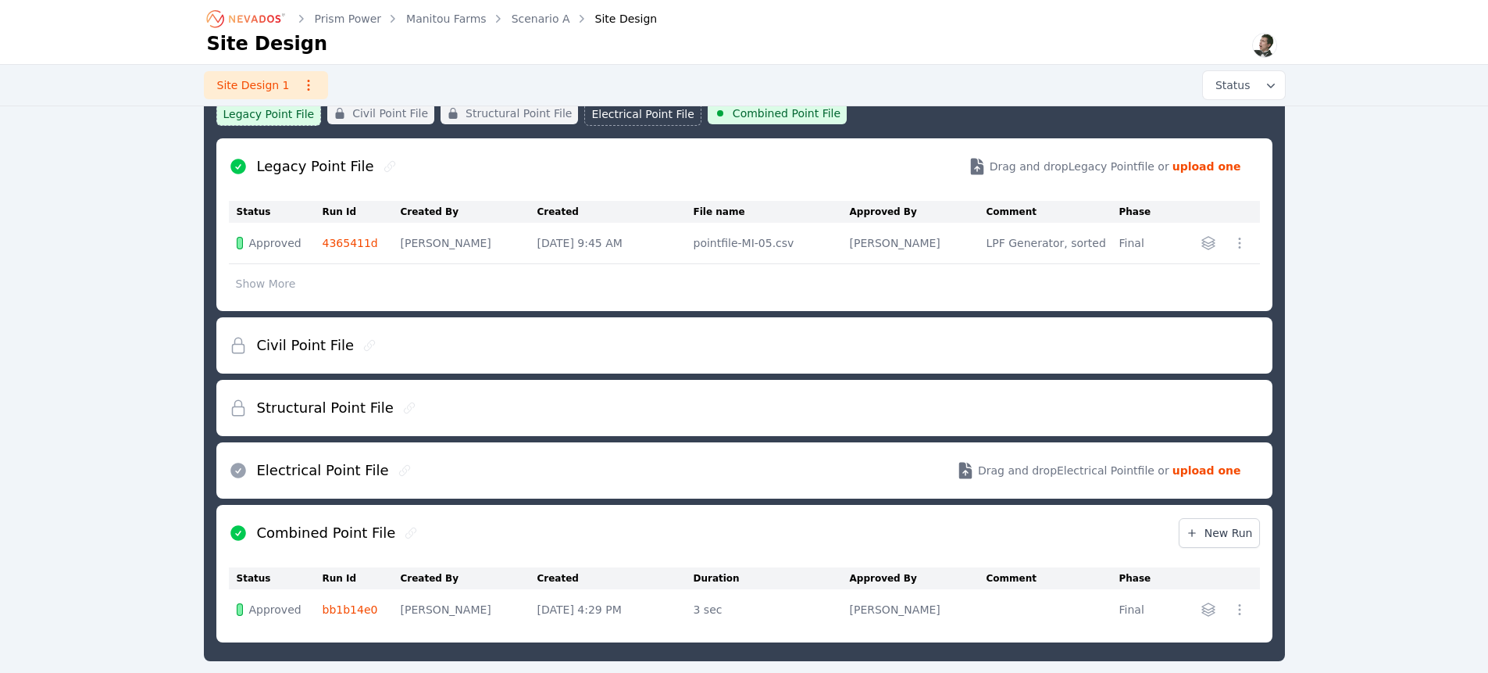
click at [405, 528] on icon at bounding box center [411, 533] width 12 height 12
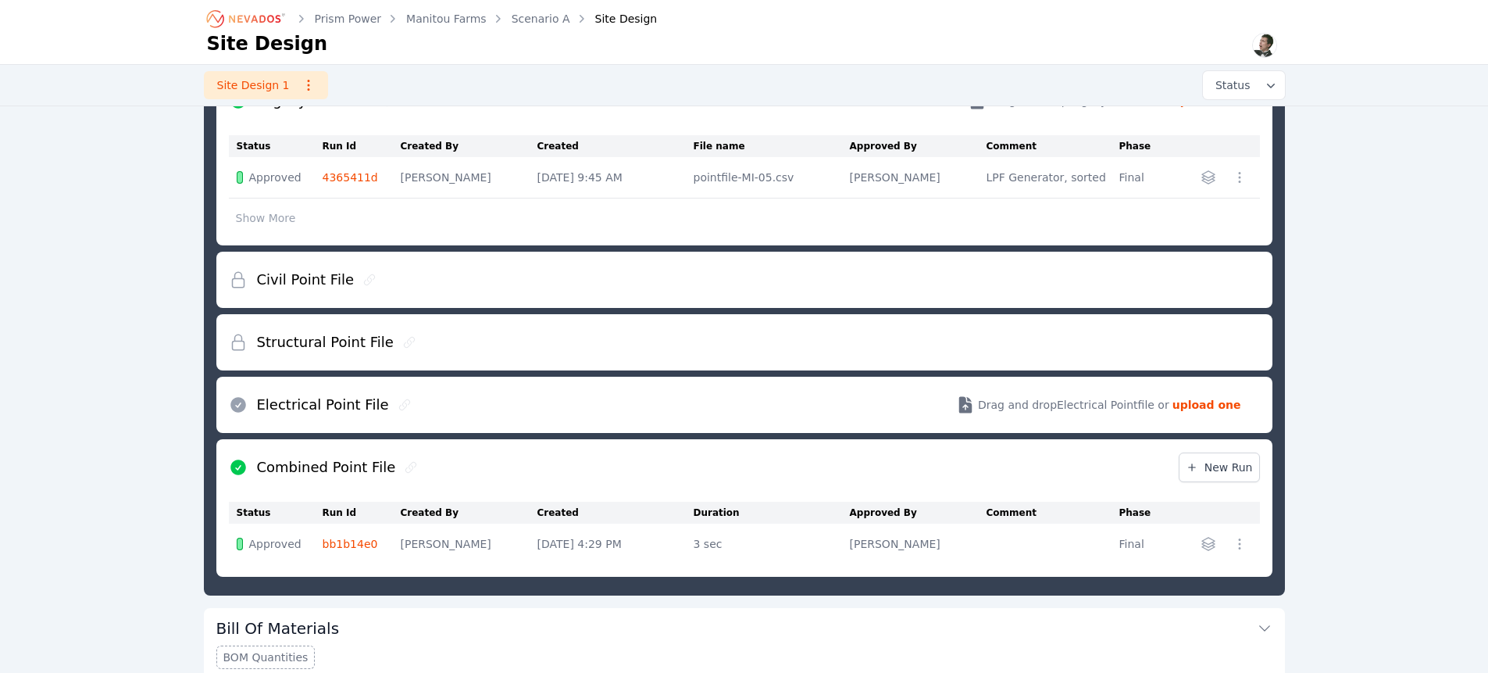
scroll to position [452, 0]
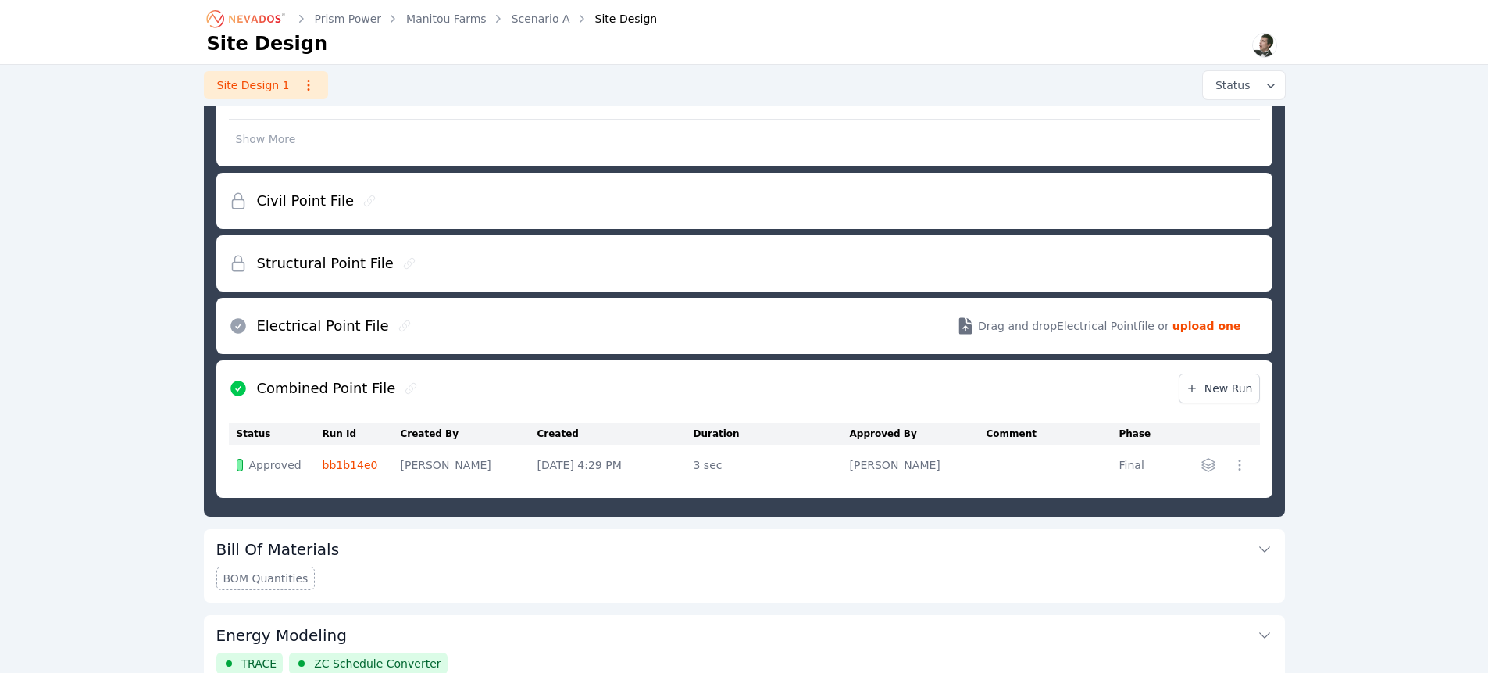
click at [405, 386] on icon at bounding box center [410, 388] width 11 height 11
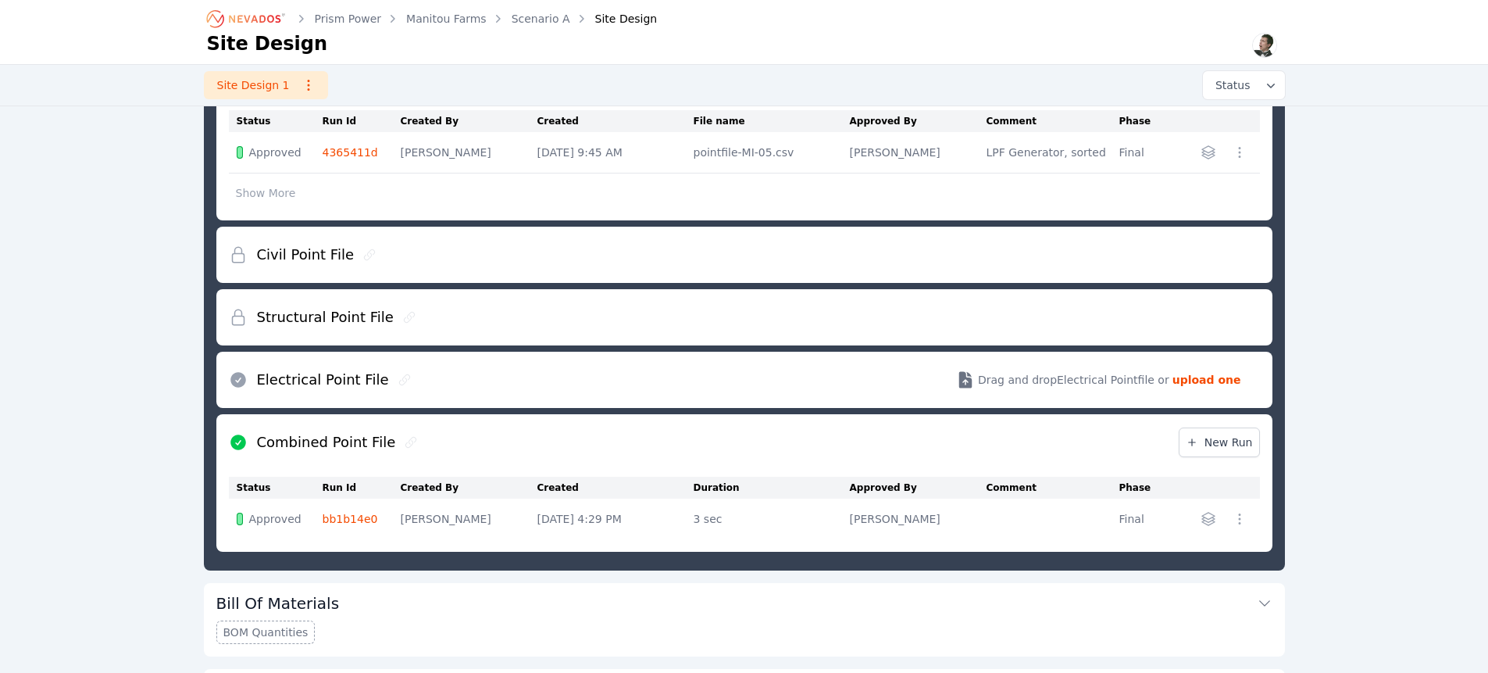
scroll to position [613, 0]
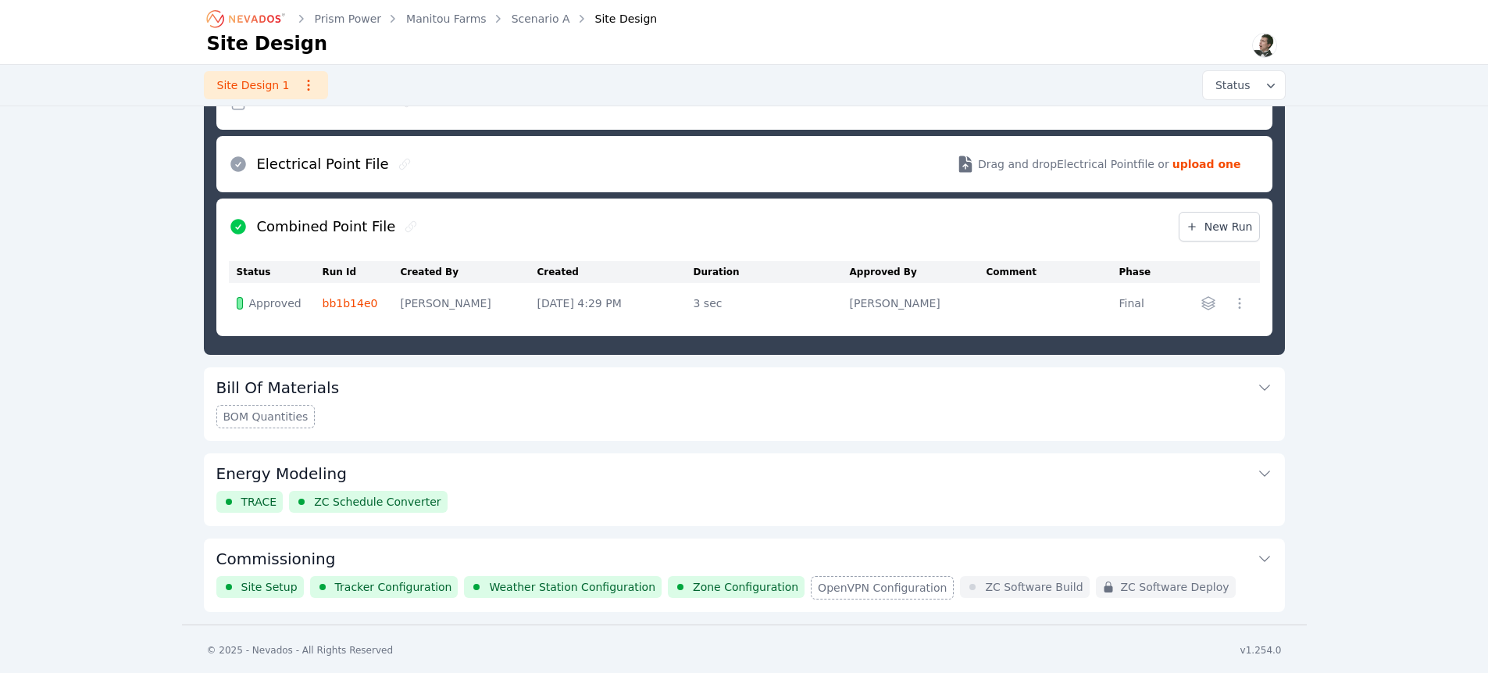
click at [419, 460] on button "Energy Modeling" at bounding box center [744, 471] width 1056 height 37
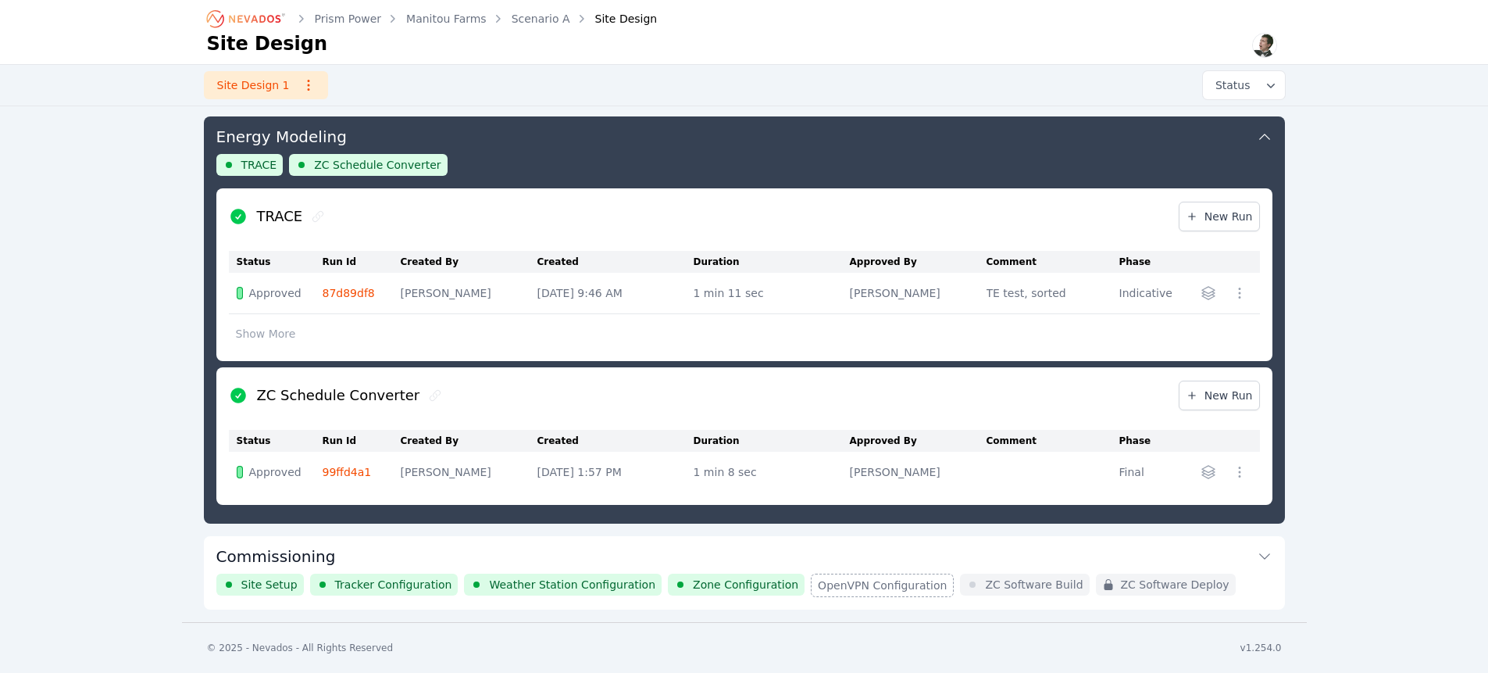
scroll to position [425, 0]
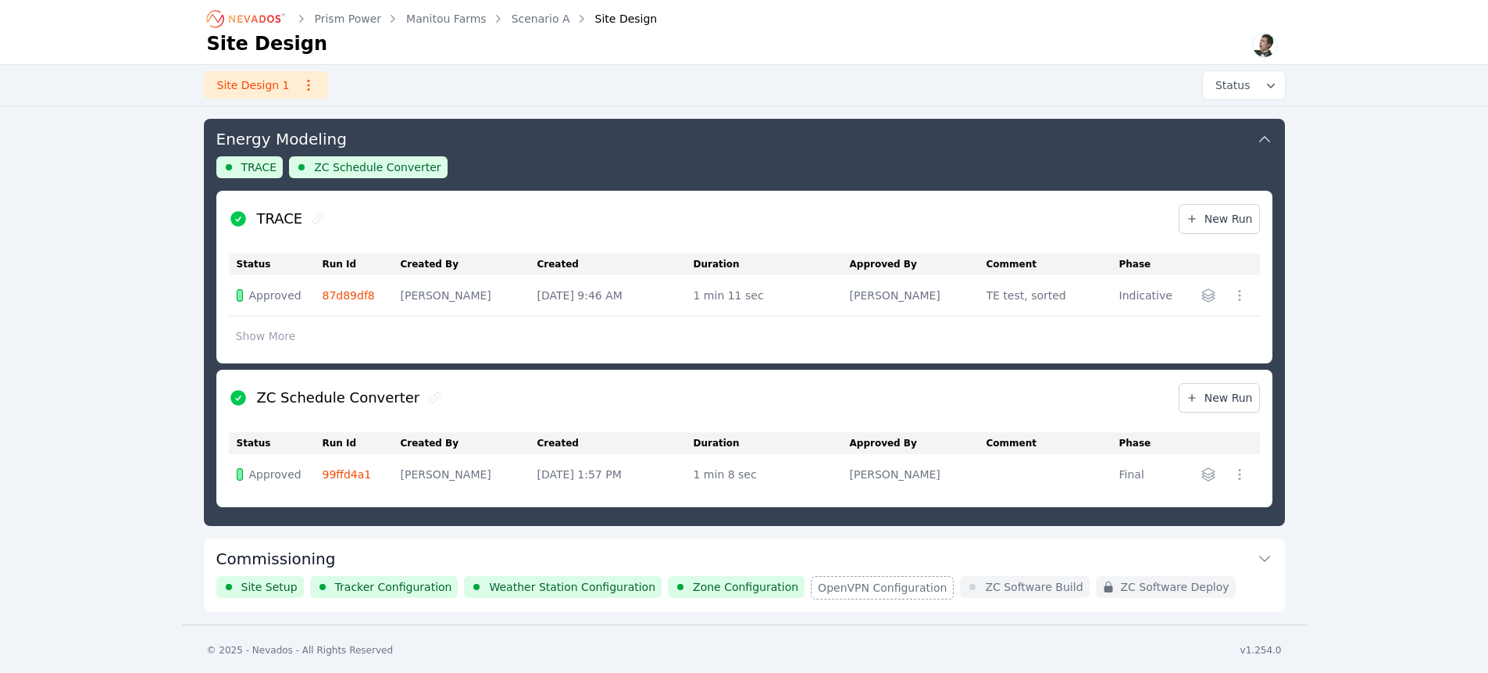
click at [429, 398] on icon at bounding box center [435, 397] width 12 height 12
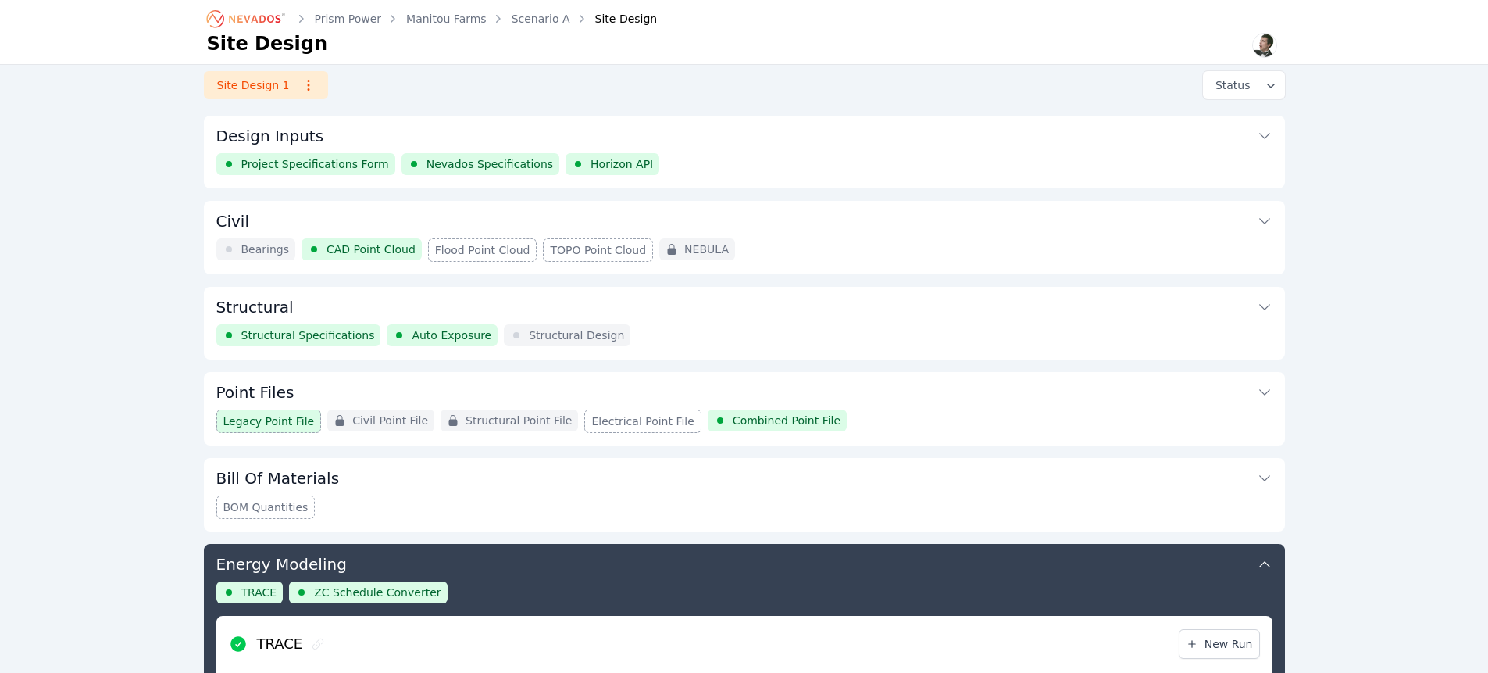
click at [348, 479] on button "Bill Of Materials" at bounding box center [744, 476] width 1056 height 37
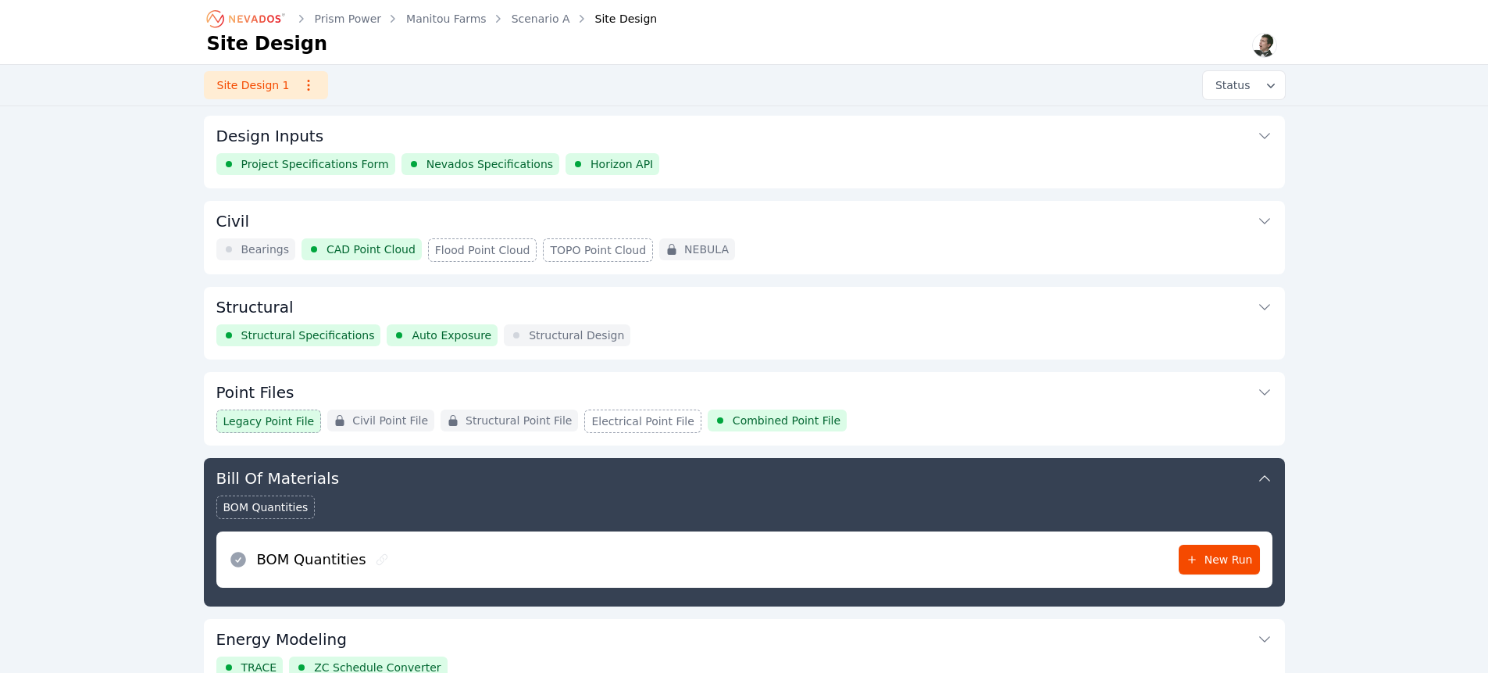
scroll to position [166, 0]
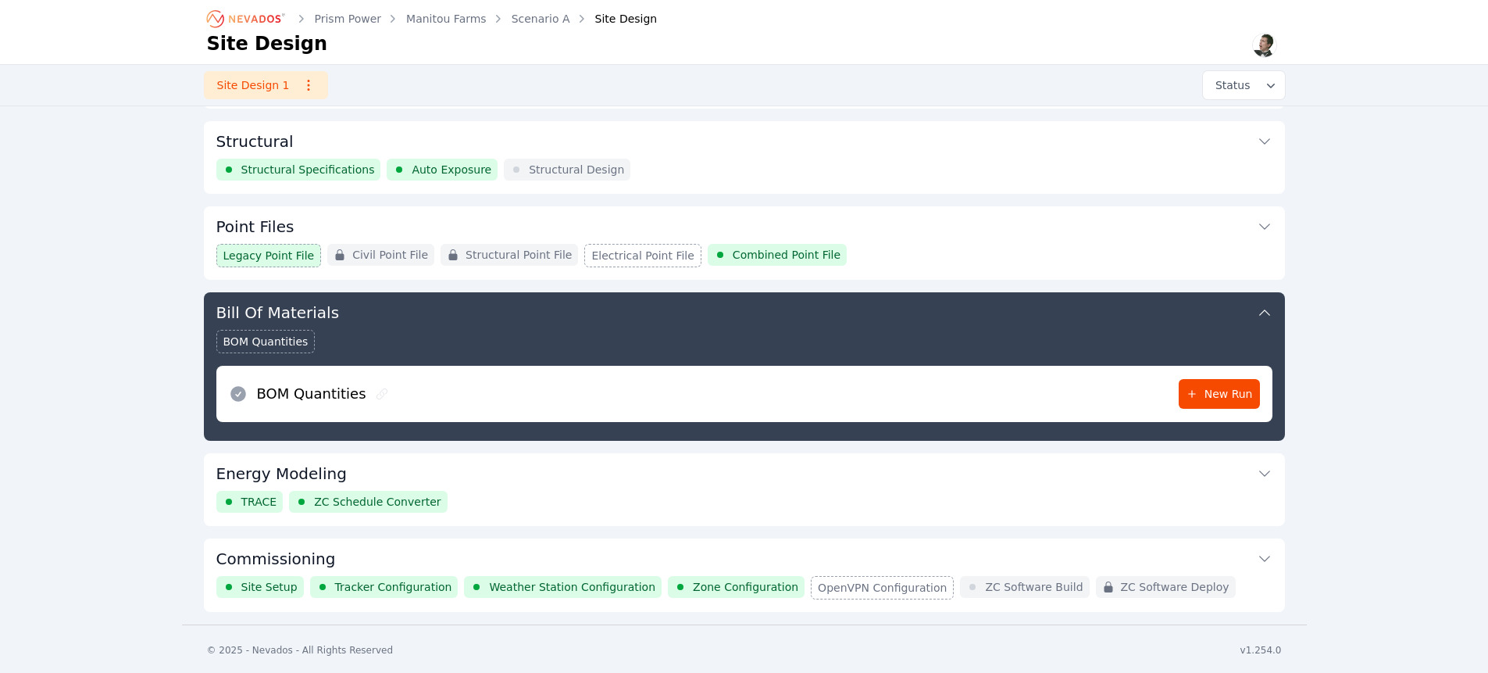
click at [376, 392] on icon at bounding box center [382, 393] width 12 height 12
click at [376, 393] on icon at bounding box center [382, 393] width 12 height 12
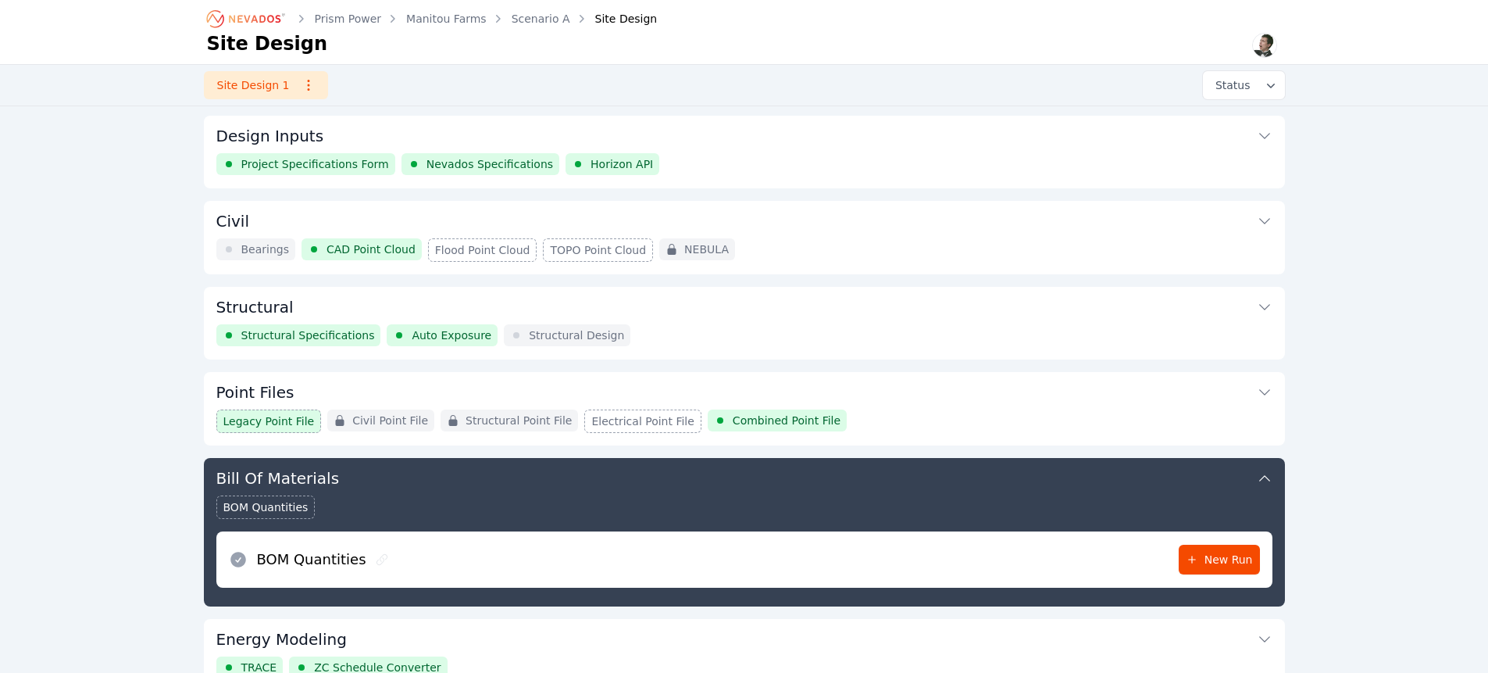
click at [376, 555] on icon at bounding box center [382, 559] width 12 height 12
click at [377, 555] on icon at bounding box center [382, 559] width 11 height 11
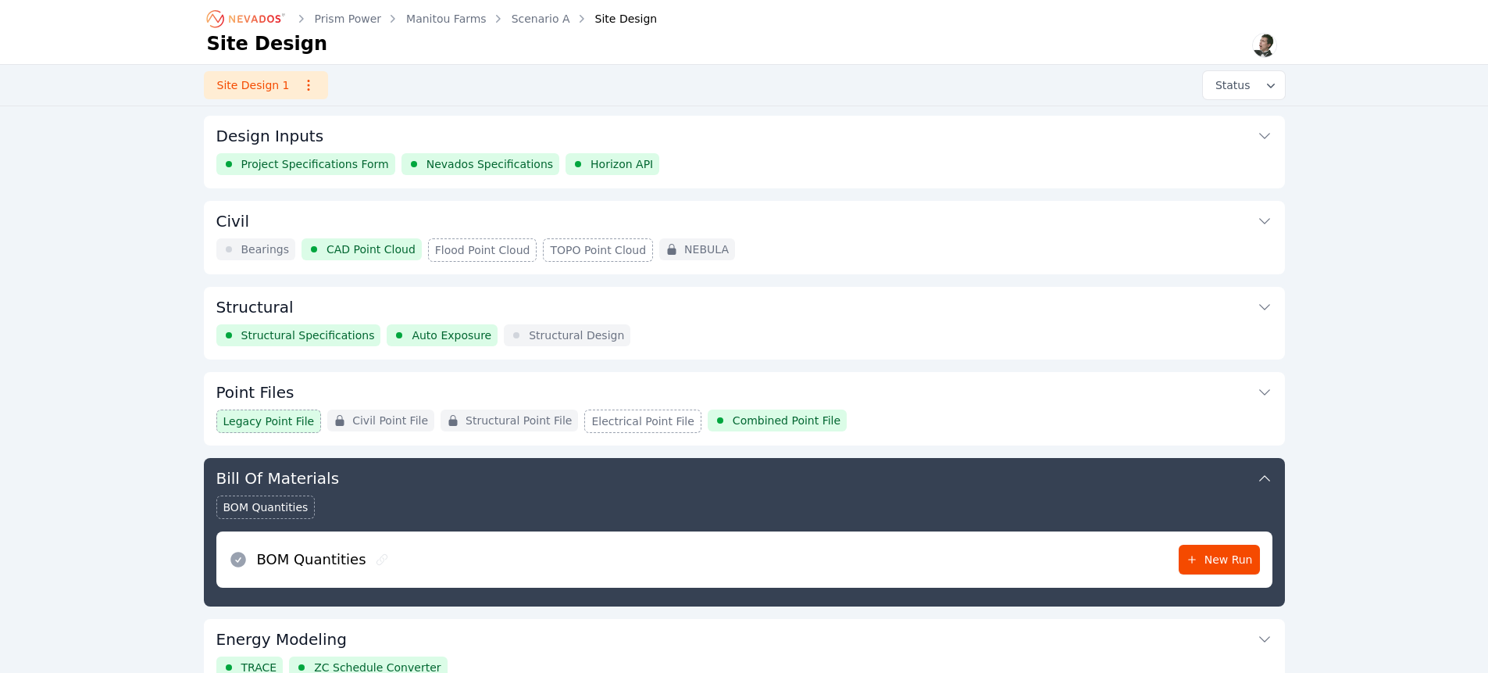
click at [377, 555] on icon at bounding box center [382, 559] width 11 height 11
click at [1212, 548] on link "New Run" at bounding box center [1219, 559] width 81 height 30
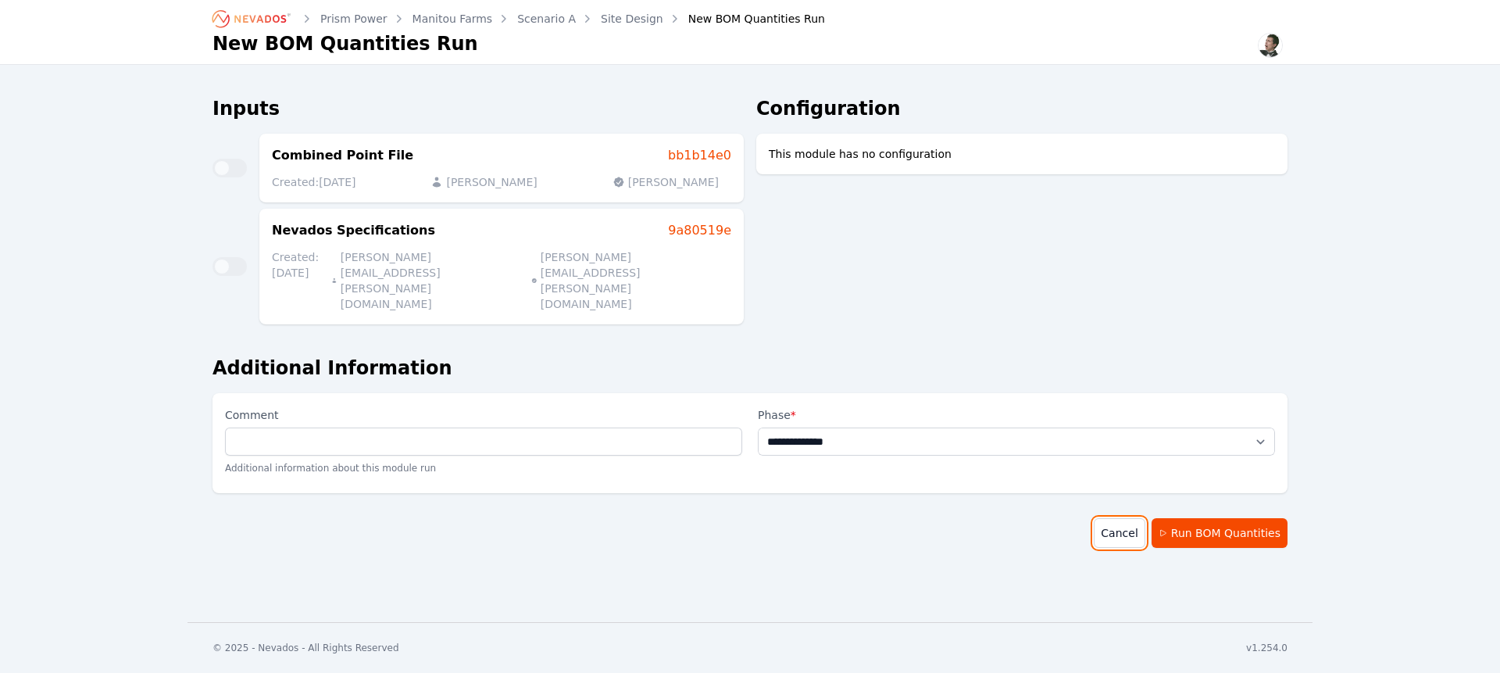
click at [1133, 518] on link "Cancel" at bounding box center [1119, 533] width 51 height 30
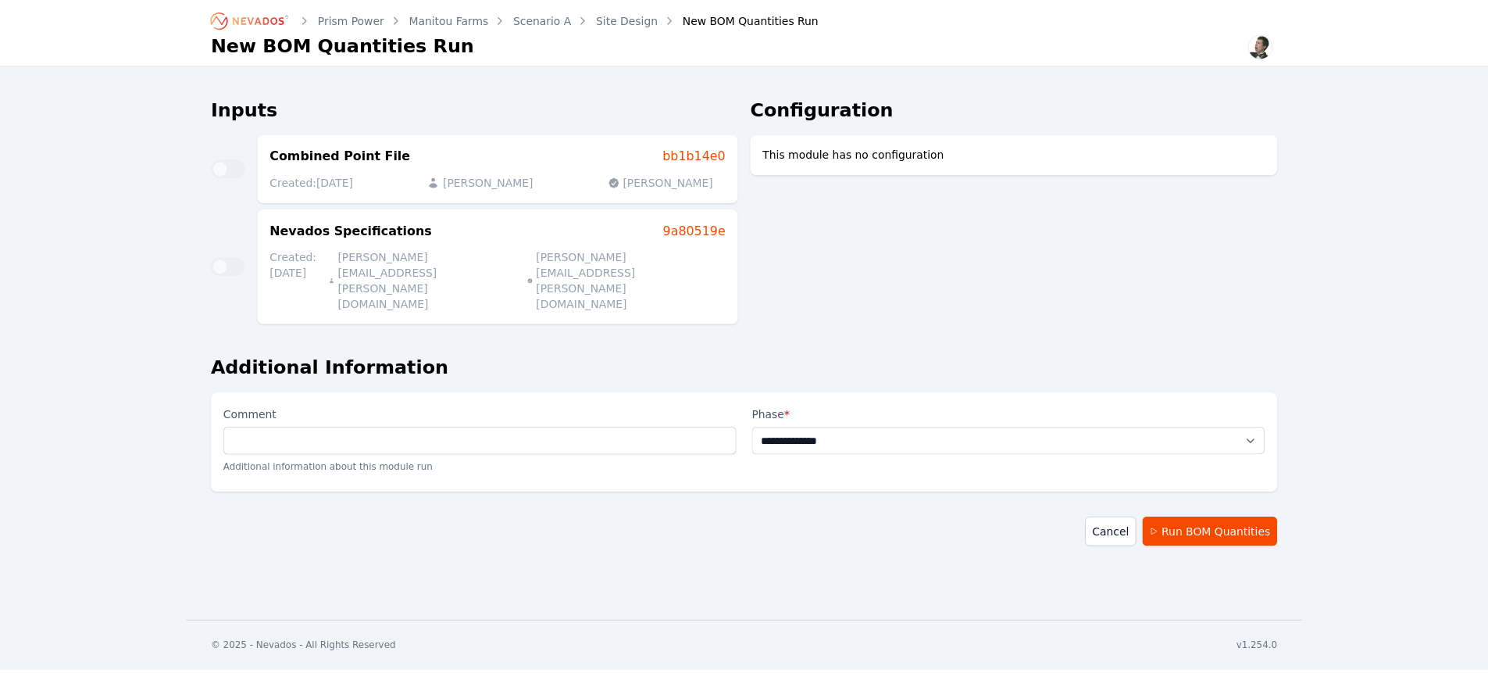
scroll to position [166, 0]
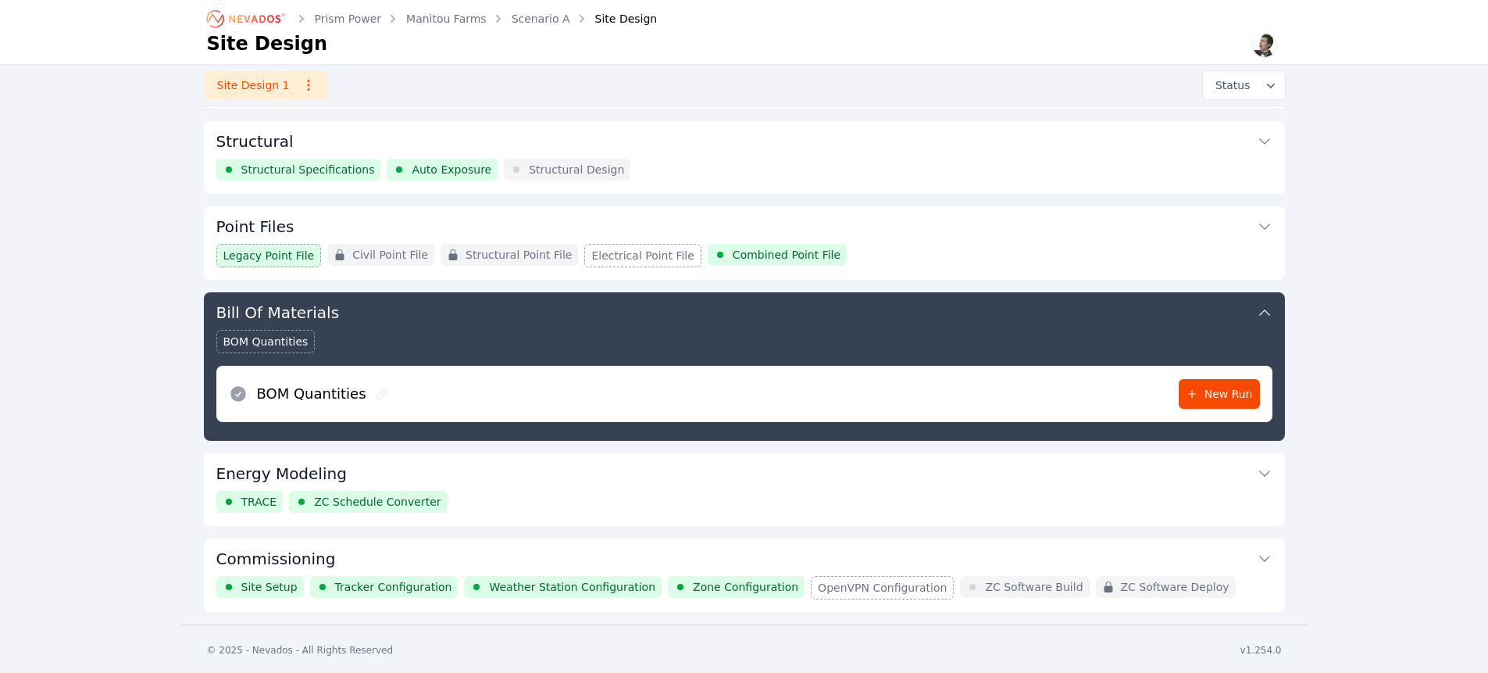
click at [377, 391] on icon at bounding box center [382, 393] width 11 height 11
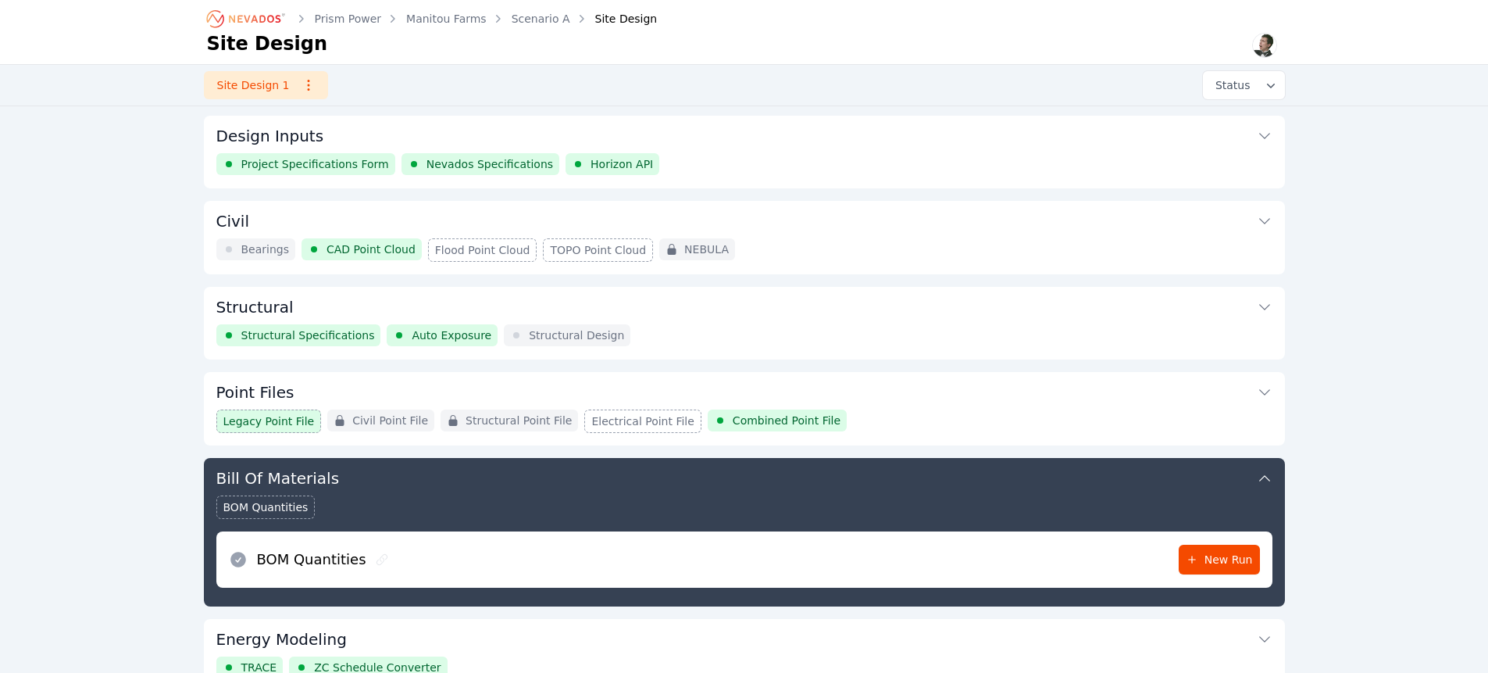
click at [258, 25] on icon "Breadcrumb" at bounding box center [247, 18] width 86 height 25
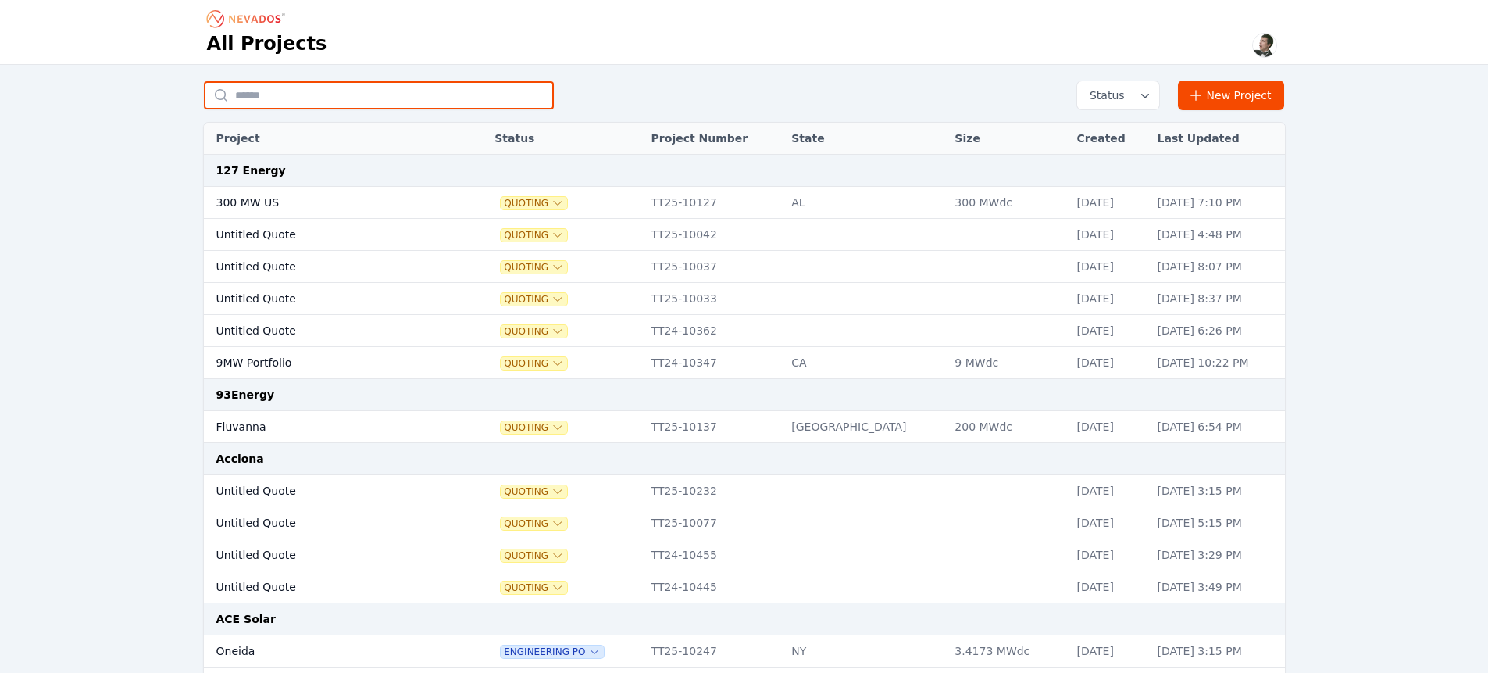
click at [334, 105] on input "text" at bounding box center [379, 95] width 350 height 28
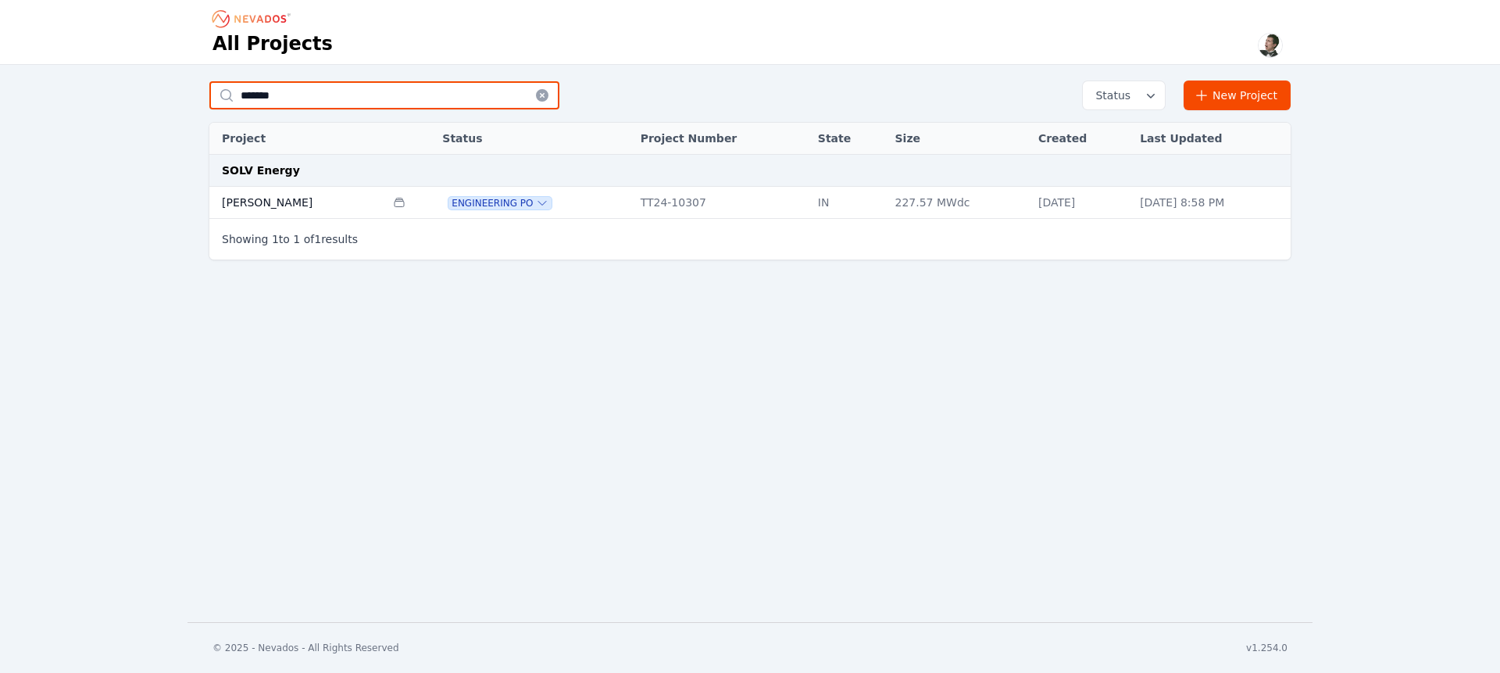
type input "*******"
click at [259, 202] on td "[PERSON_NAME]" at bounding box center [297, 203] width 176 height 32
